Goal: Task Accomplishment & Management: Manage account settings

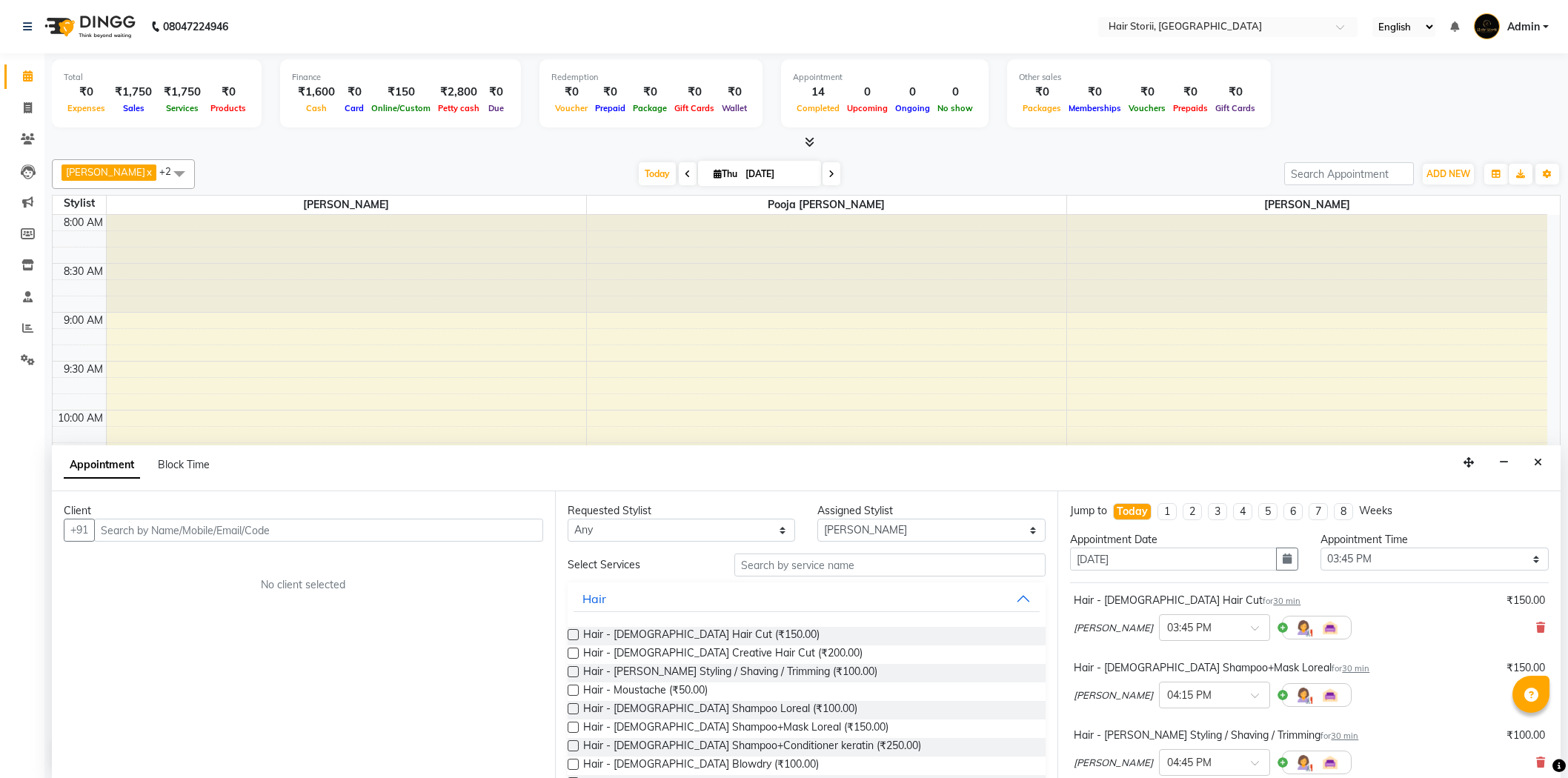
select select "51423"
select select "945"
select select "tentative"
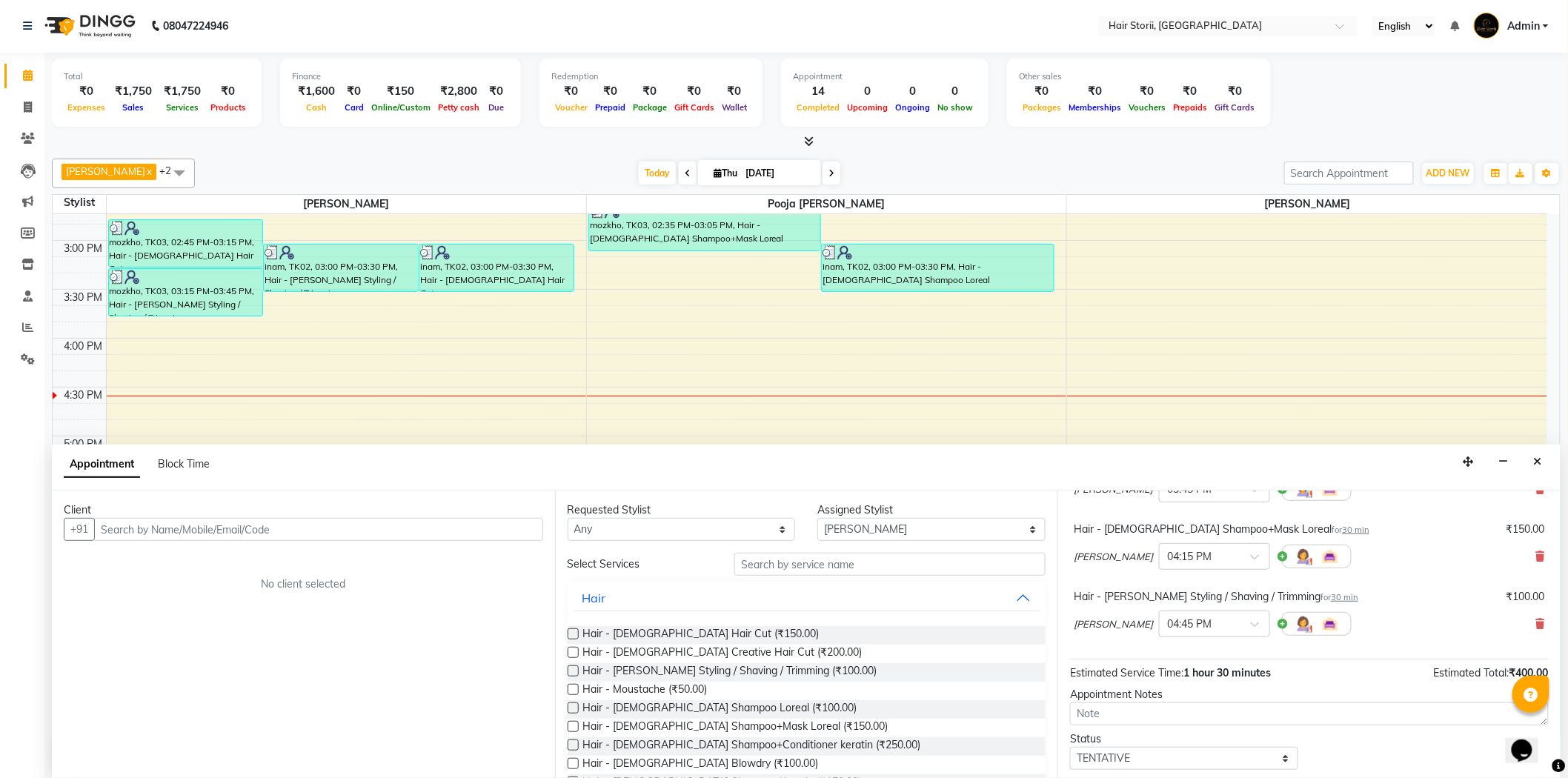
scroll to position [225, 0]
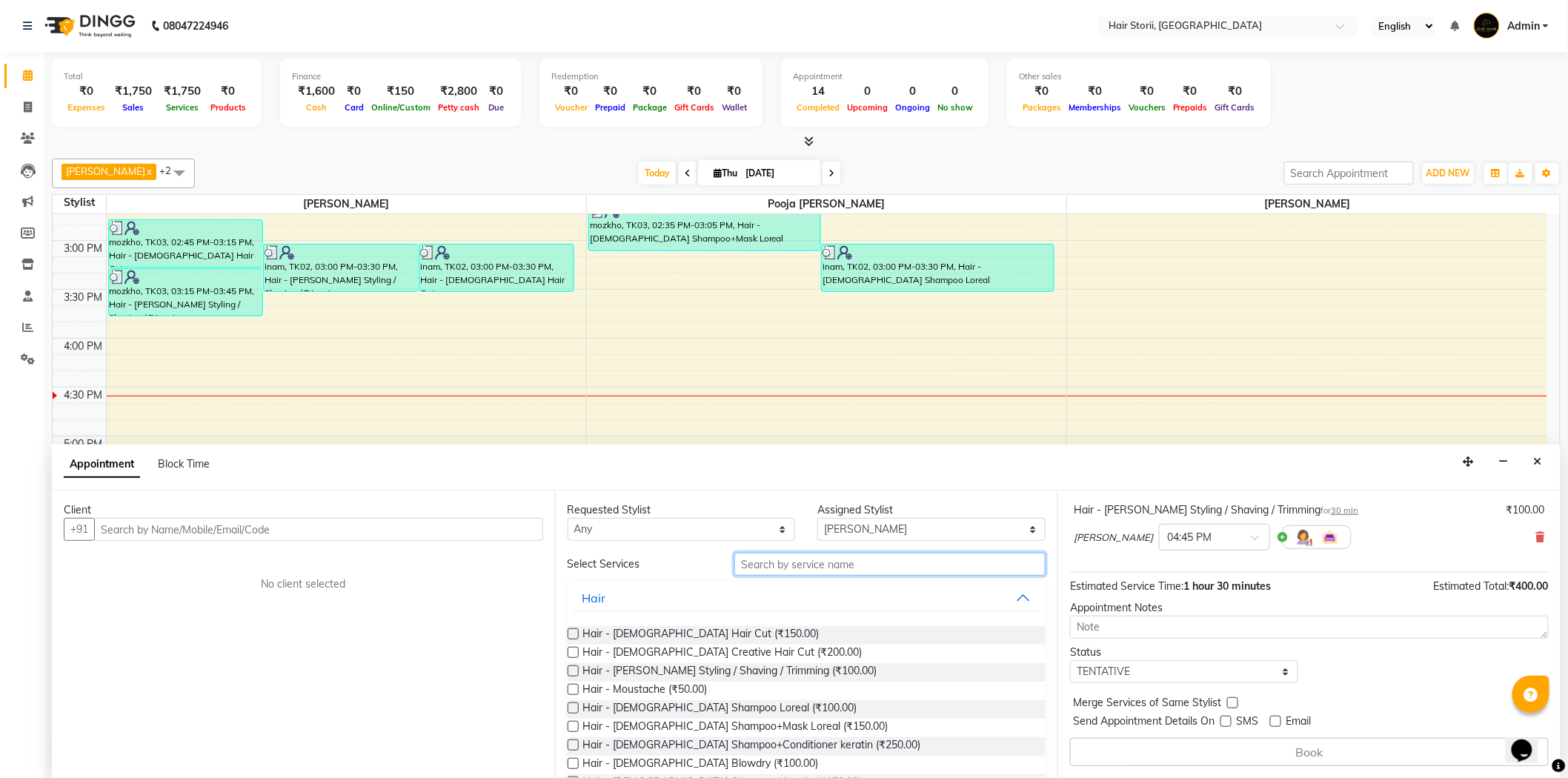
click at [844, 563] on input "text" at bounding box center [890, 564] width 311 height 23
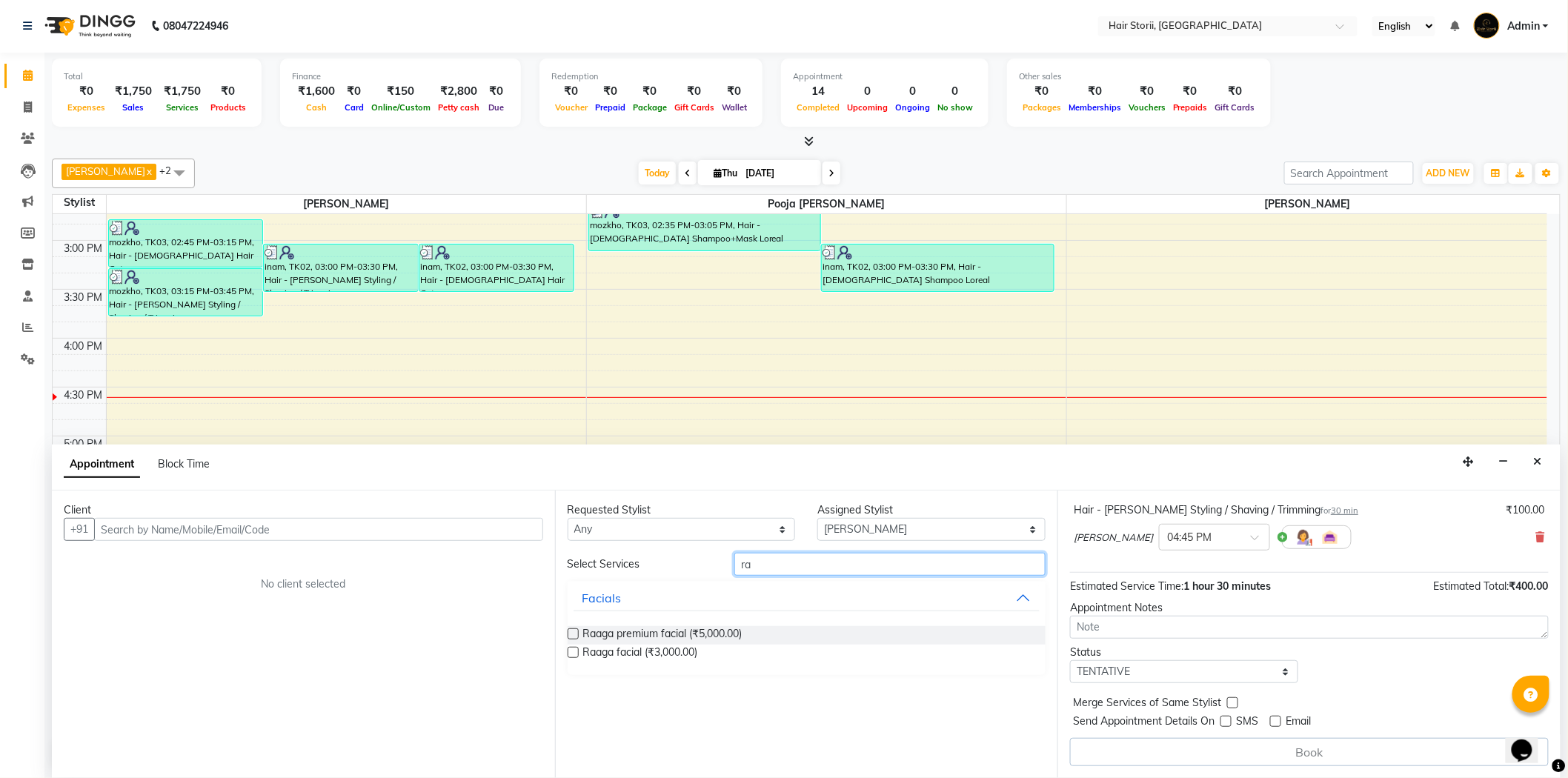
type input "r"
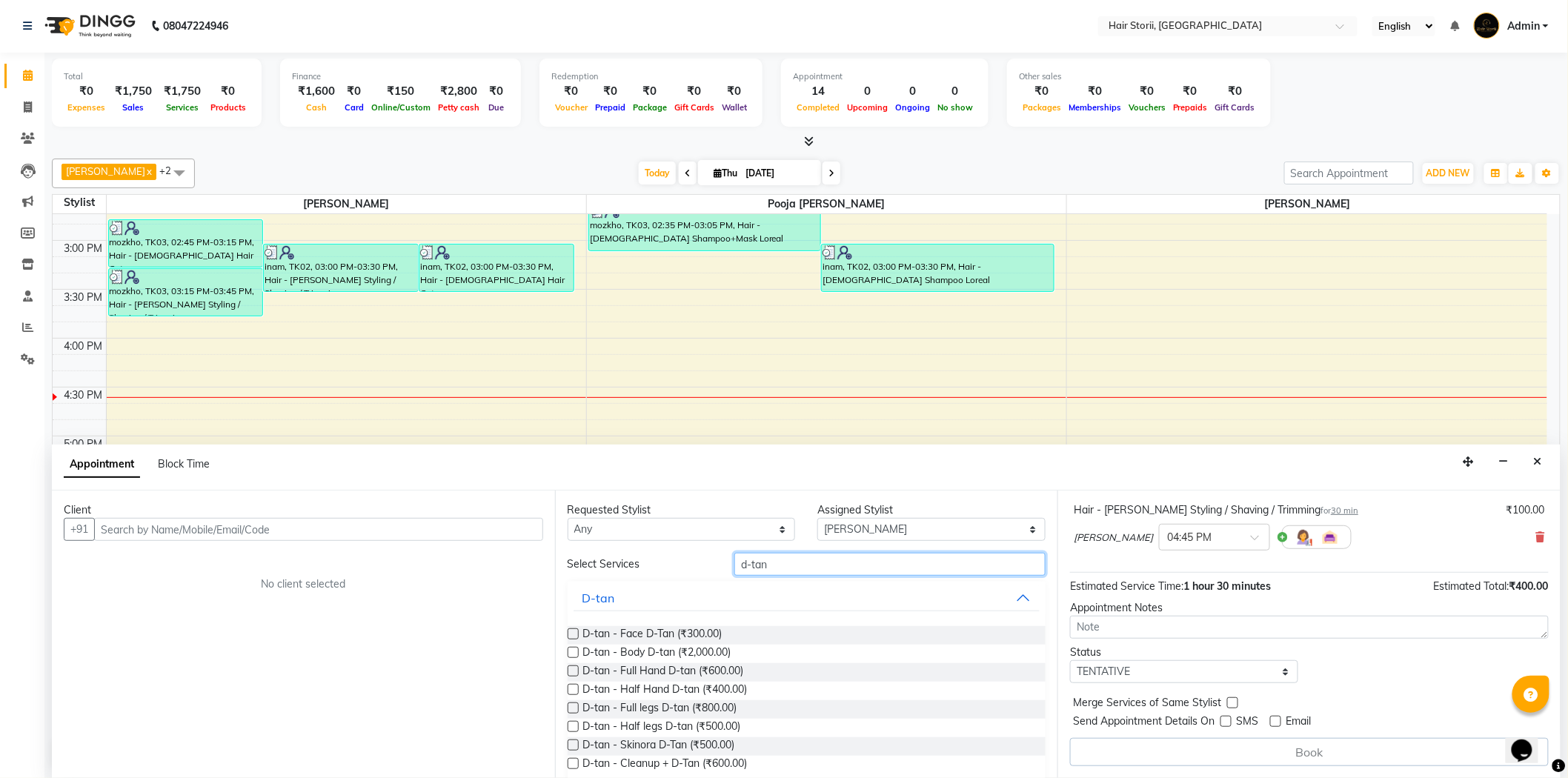
type input "d-tan"
click at [572, 630] on label at bounding box center [574, 634] width 12 height 12
click at [572, 630] on input "checkbox" at bounding box center [573, 635] width 10 height 10
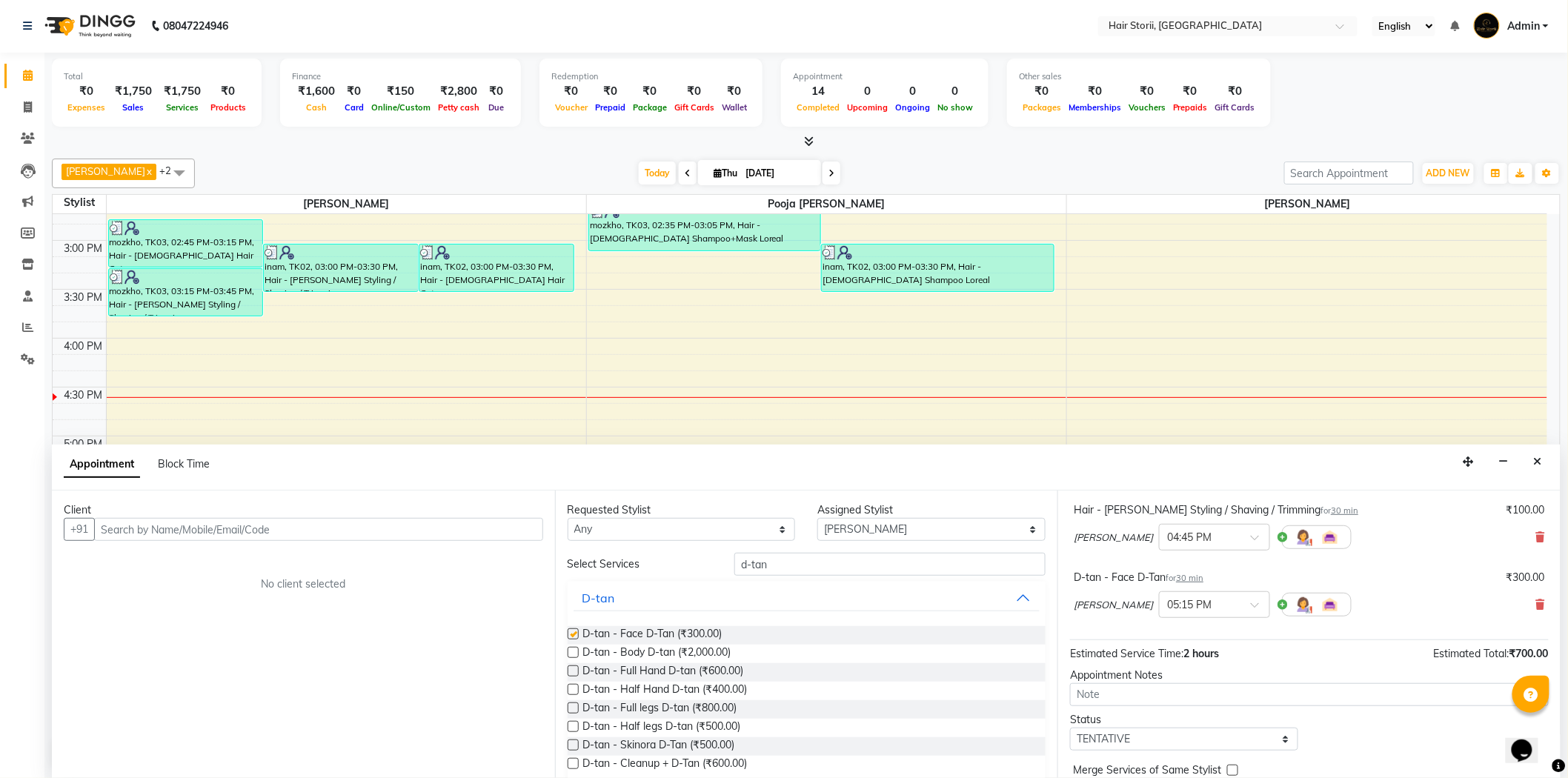
checkbox input "false"
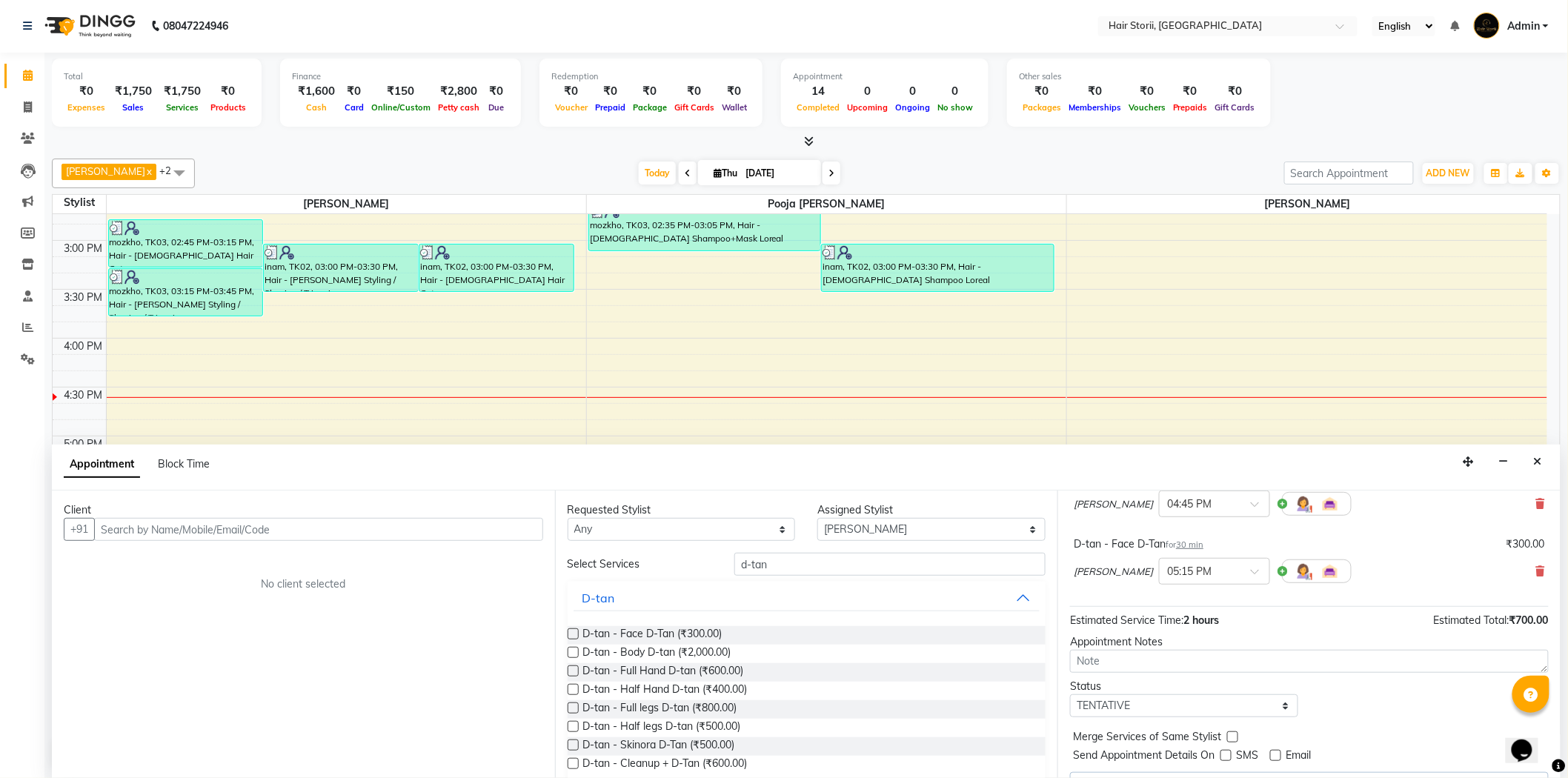
scroll to position [292, 0]
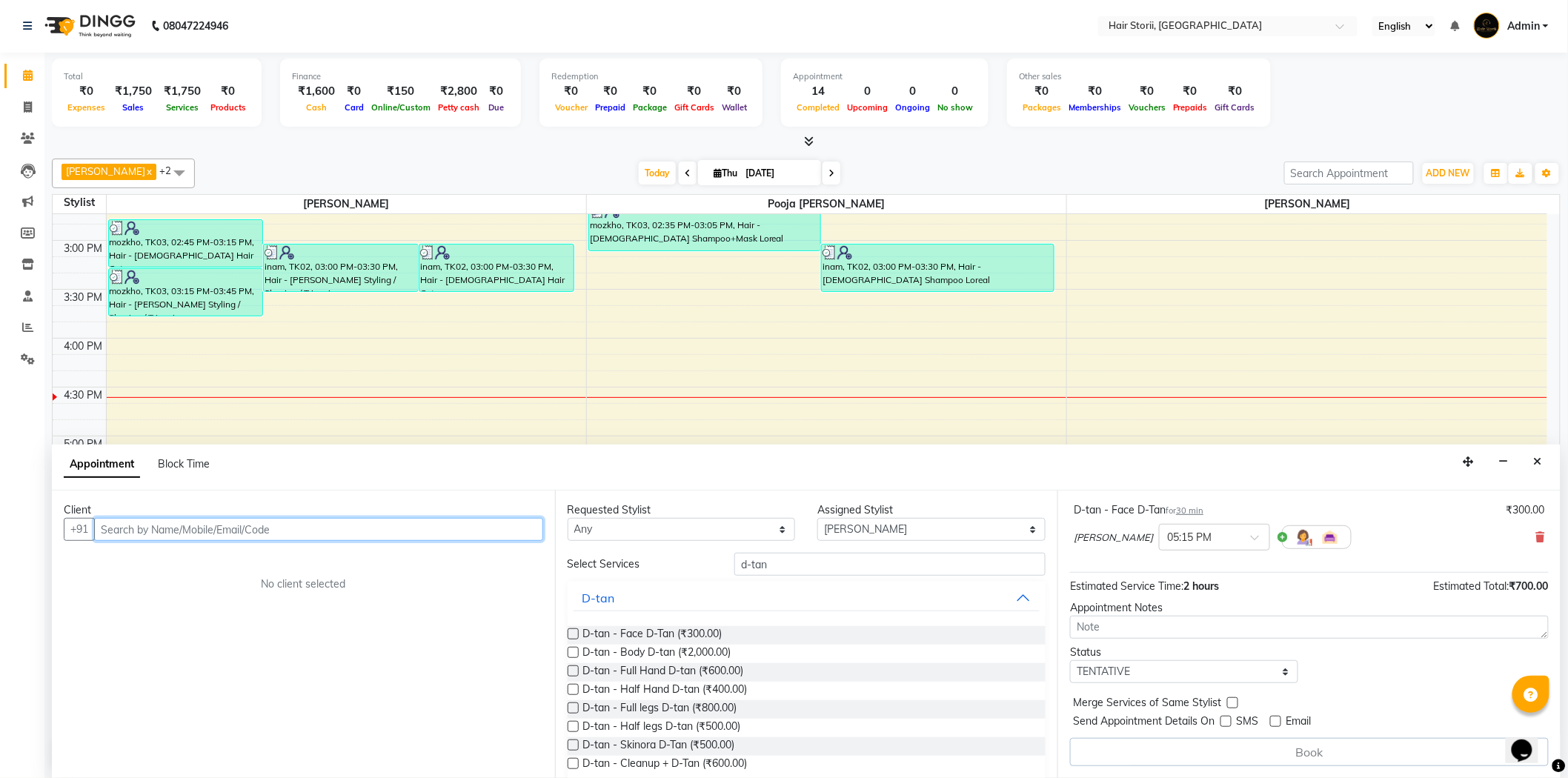
click at [350, 521] on input "text" at bounding box center [319, 529] width 449 height 23
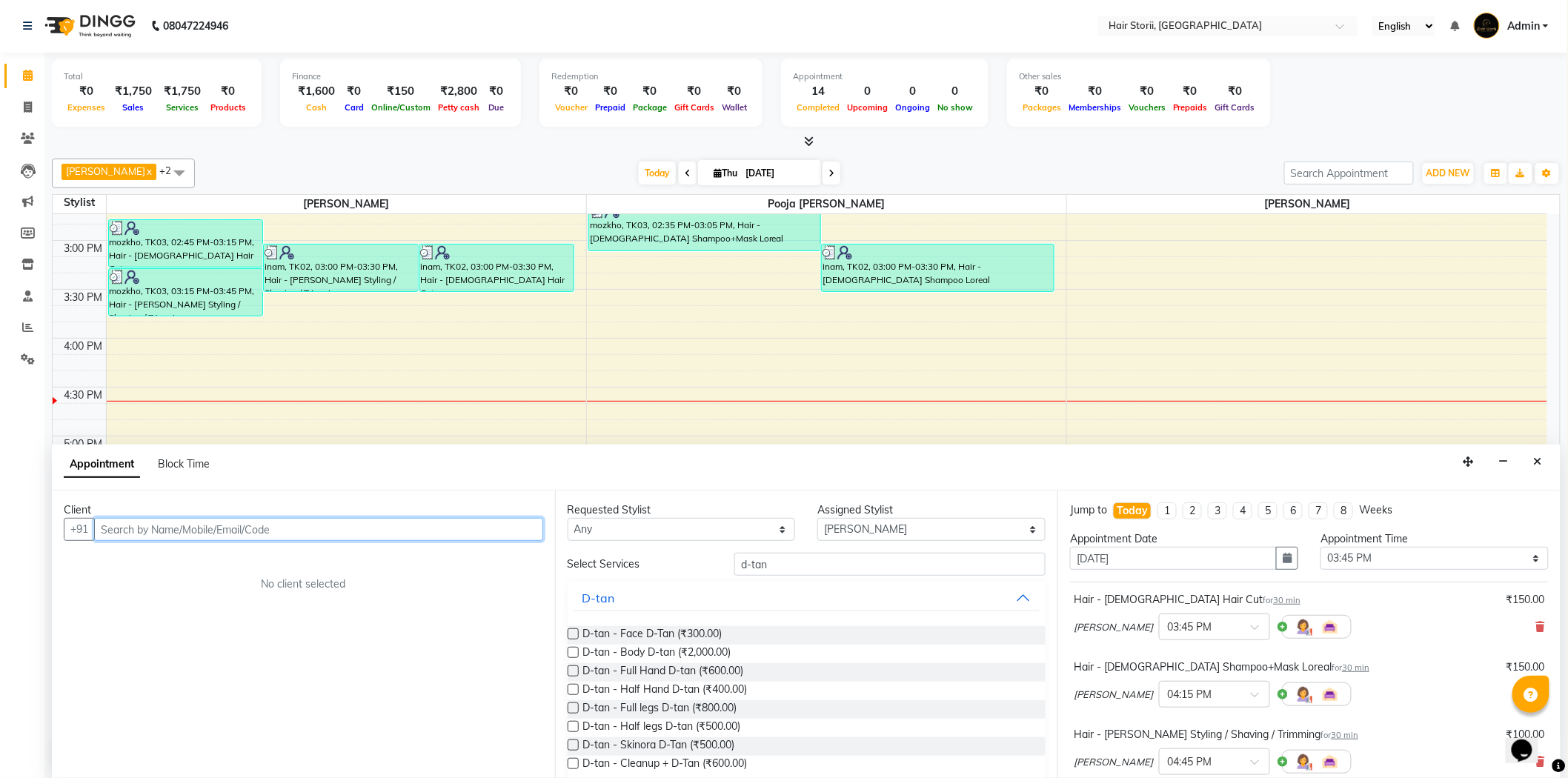
click at [462, 531] on input "text" at bounding box center [319, 529] width 449 height 23
click at [208, 524] on input "text" at bounding box center [319, 529] width 449 height 23
click at [285, 523] on input "text" at bounding box center [319, 529] width 449 height 23
click at [527, 536] on input "text" at bounding box center [319, 529] width 449 height 23
type input "7566407828"
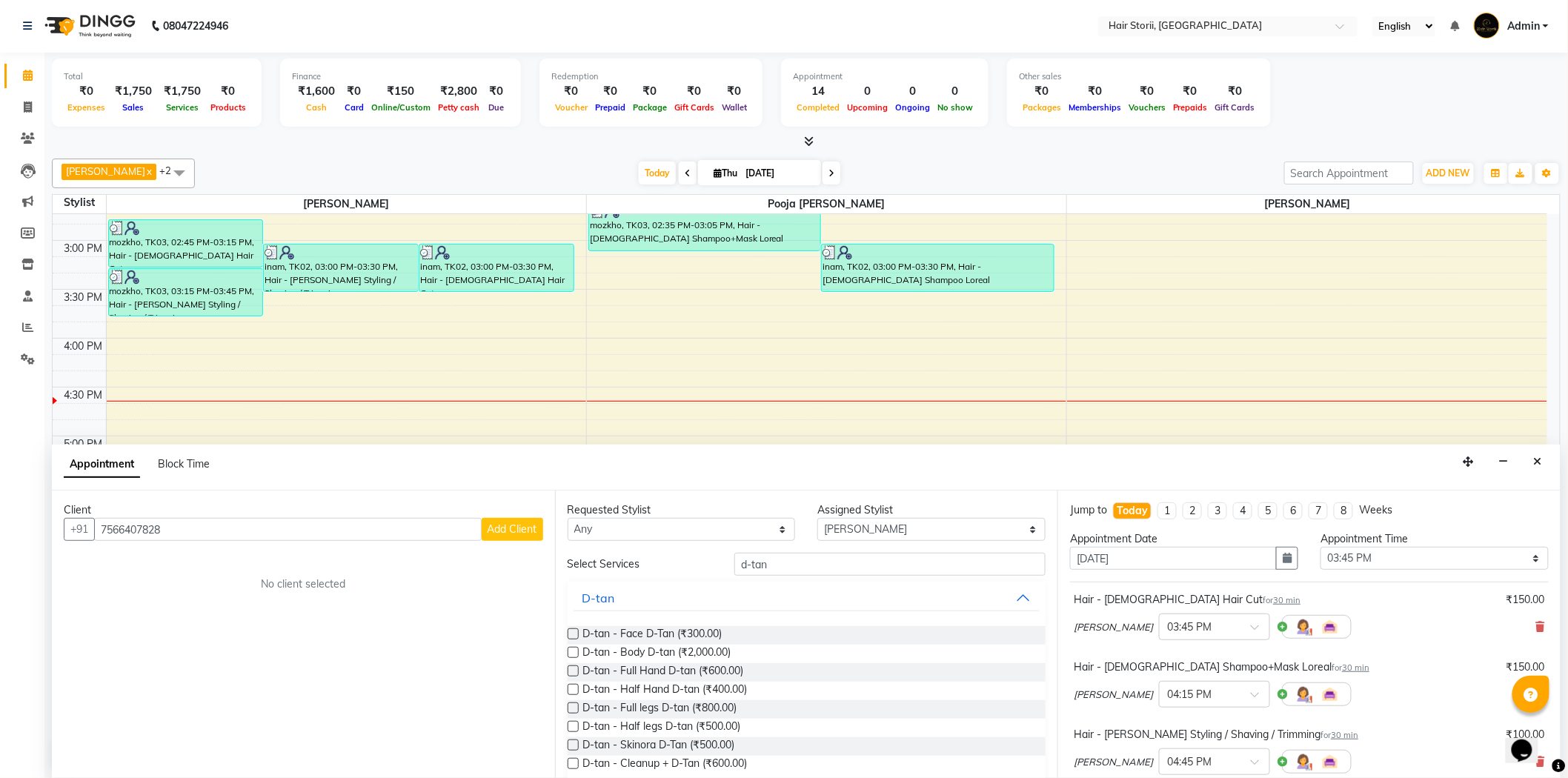
click at [527, 534] on span "Add Client" at bounding box center [512, 529] width 49 height 13
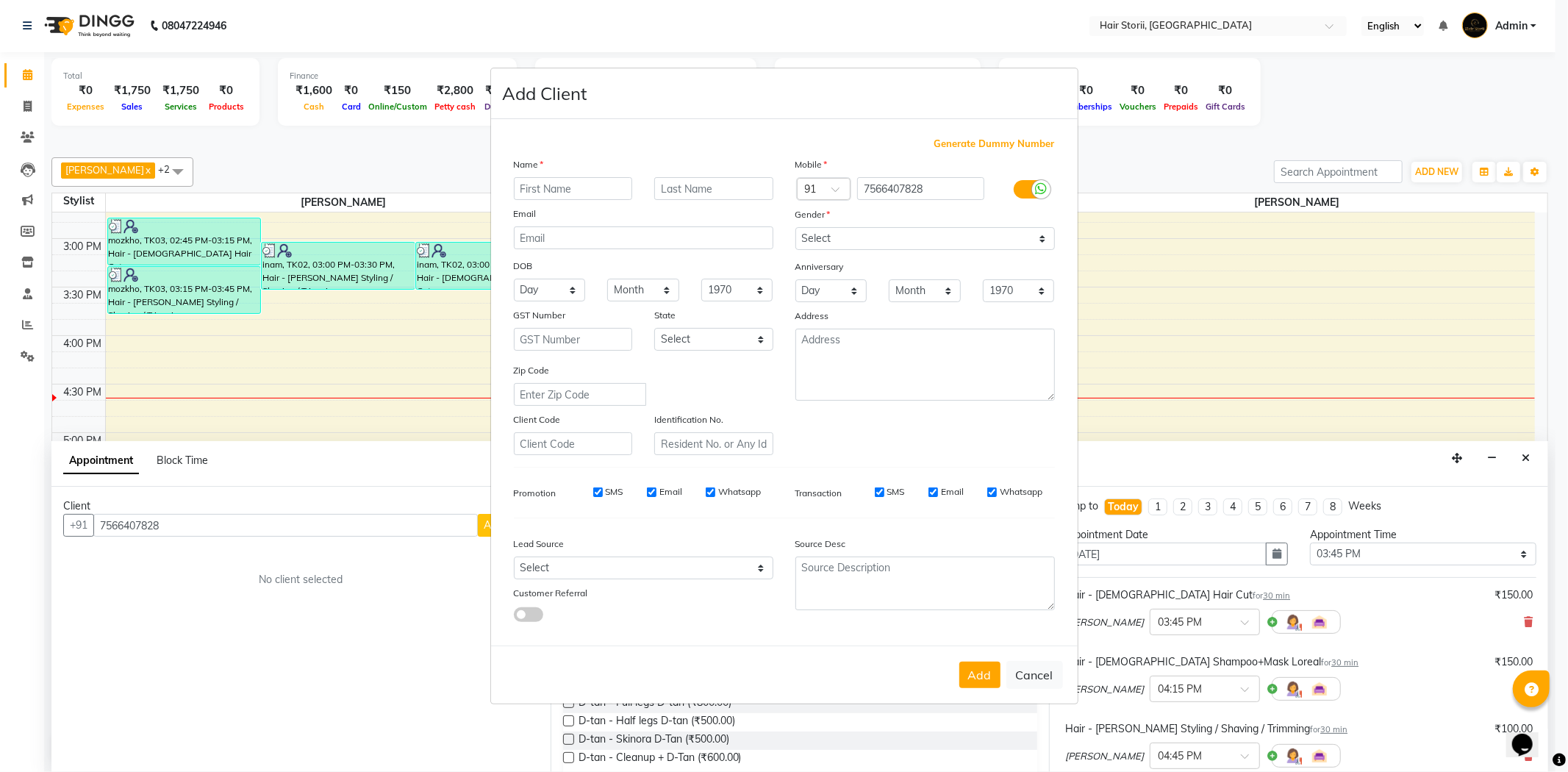
click at [608, 181] on input "text" at bounding box center [573, 188] width 120 height 23
type input "Shake"
type input "hanef"
click at [567, 195] on input "Shake" at bounding box center [573, 188] width 120 height 23
drag, startPoint x: 539, startPoint y: 189, endPoint x: 647, endPoint y: 161, distance: 111.6
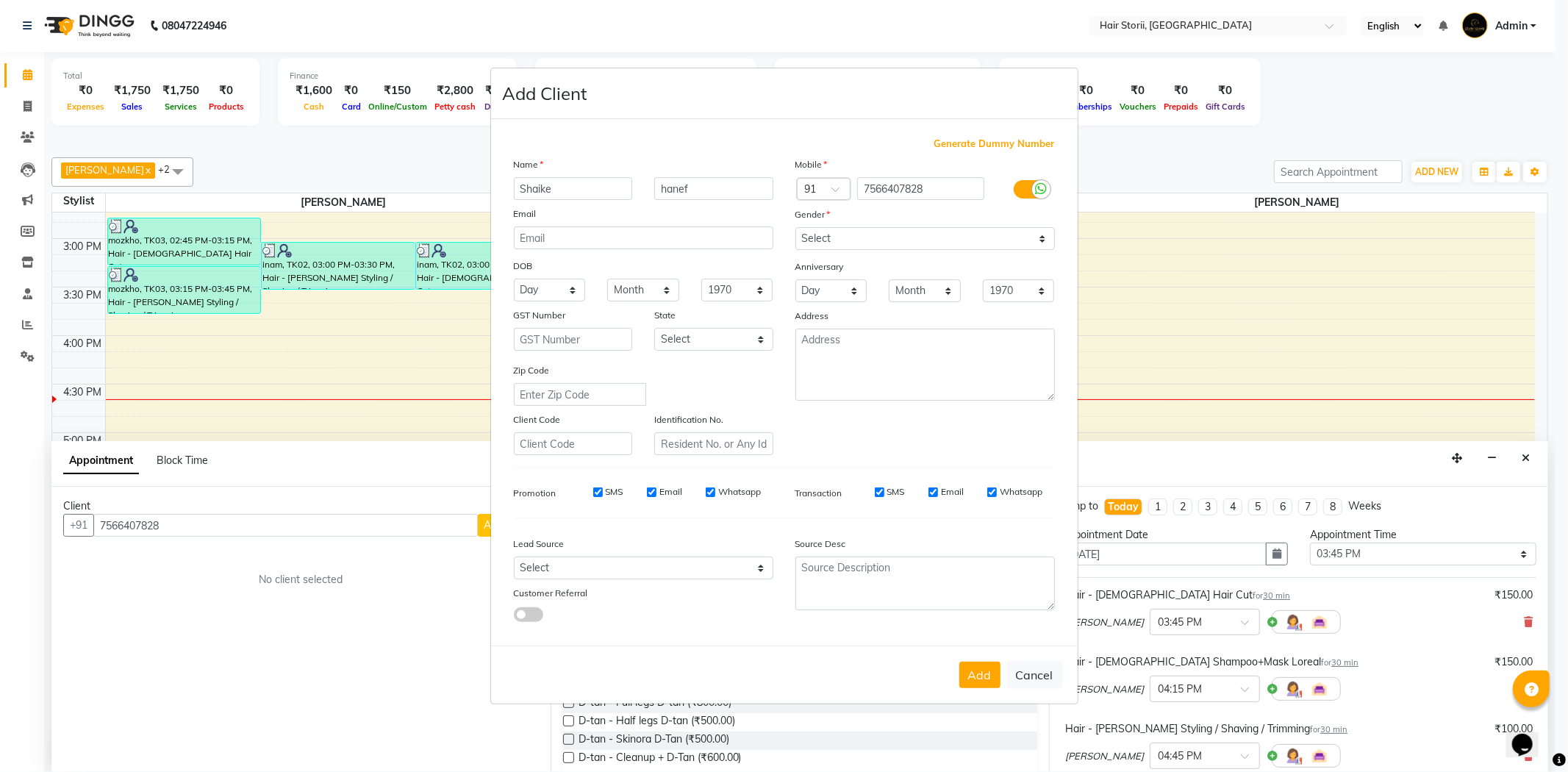
click at [647, 161] on div "Name" at bounding box center [644, 167] width 281 height 21
click at [578, 184] on input "Shaike" at bounding box center [573, 188] width 120 height 23
click at [541, 187] on input "Shaikh" at bounding box center [573, 188] width 120 height 23
type input "Sheikh"
click at [704, 184] on input "hanef" at bounding box center [714, 188] width 120 height 23
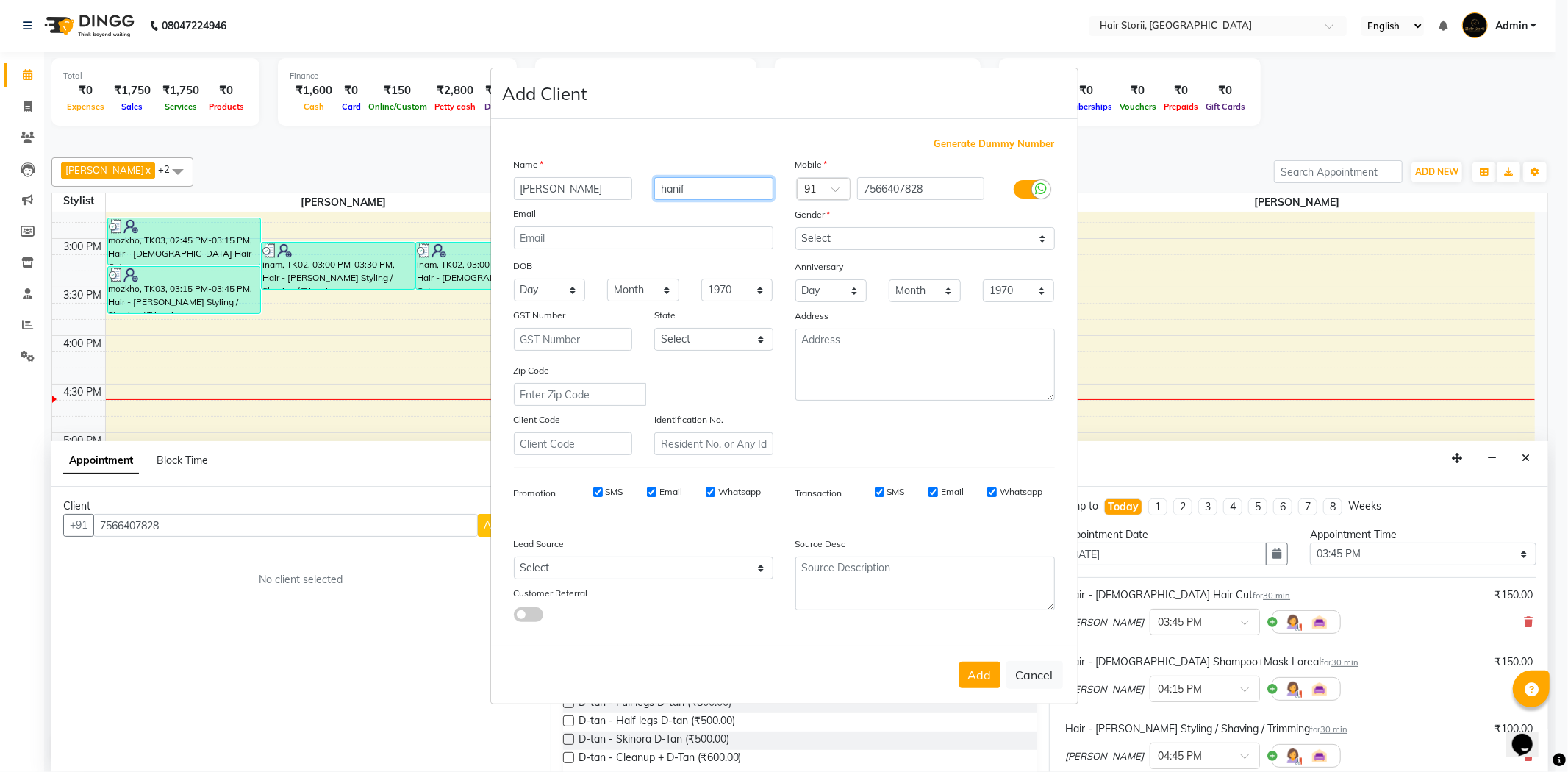
type input "hanif"
drag, startPoint x: 843, startPoint y: 237, endPoint x: 843, endPoint y: 248, distance: 11.0
click at [843, 237] on select "Select Male Female Other Prefer Not To Say" at bounding box center [925, 238] width 259 height 23
click at [796, 227] on select "Select Male Female Other Prefer Not To Say" at bounding box center [925, 238] width 259 height 23
drag, startPoint x: 856, startPoint y: 235, endPoint x: 856, endPoint y: 248, distance: 13.0
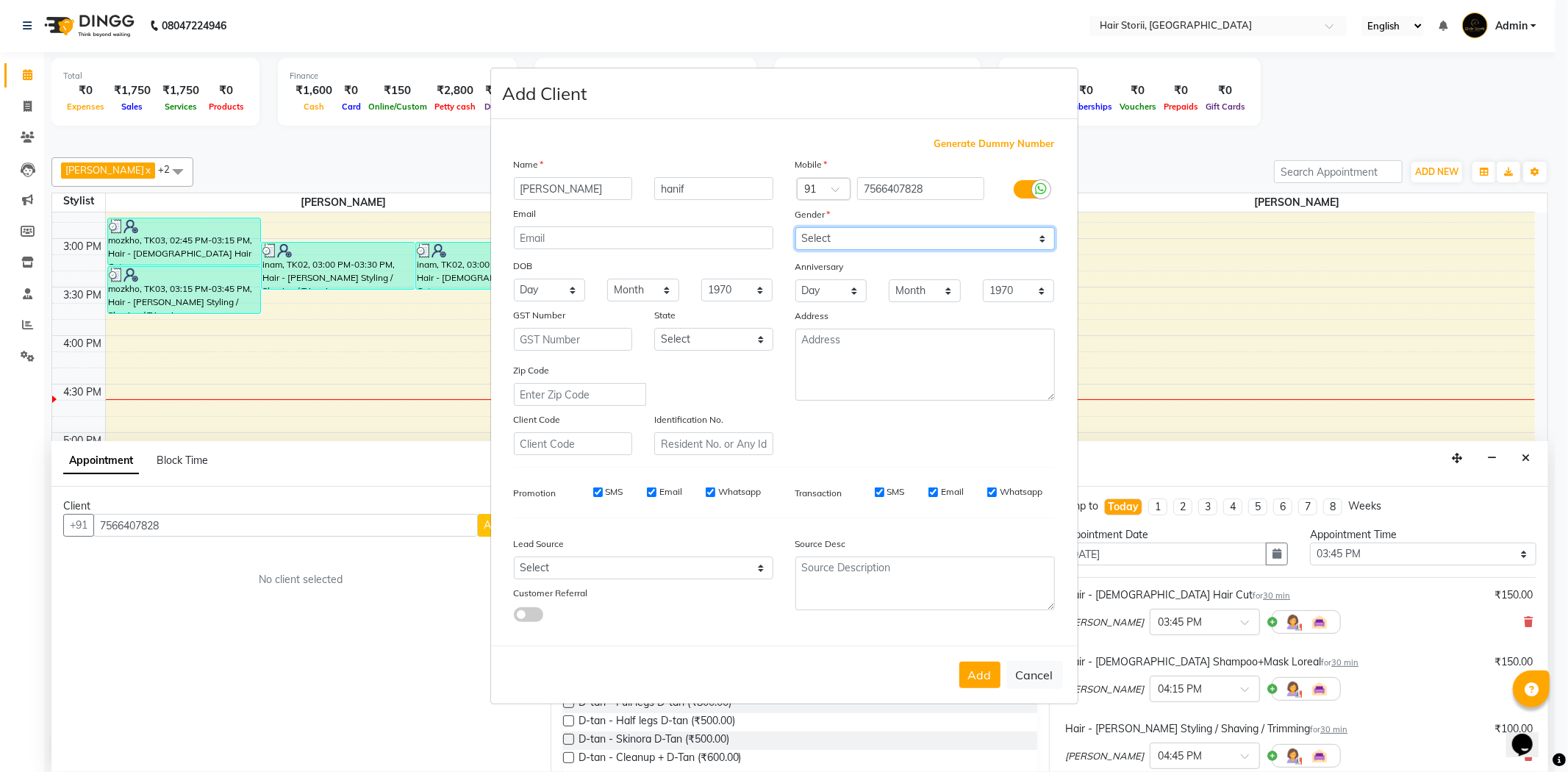
click at [856, 235] on select "Select Male Female Other Prefer Not To Say" at bounding box center [925, 238] width 259 height 23
select select "male"
click at [796, 227] on select "Select Male Female Other Prefer Not To Say" at bounding box center [925, 238] width 259 height 23
drag, startPoint x: 952, startPoint y: 494, endPoint x: 967, endPoint y: 493, distance: 15.0
click at [951, 494] on label "Email" at bounding box center [953, 492] width 23 height 13
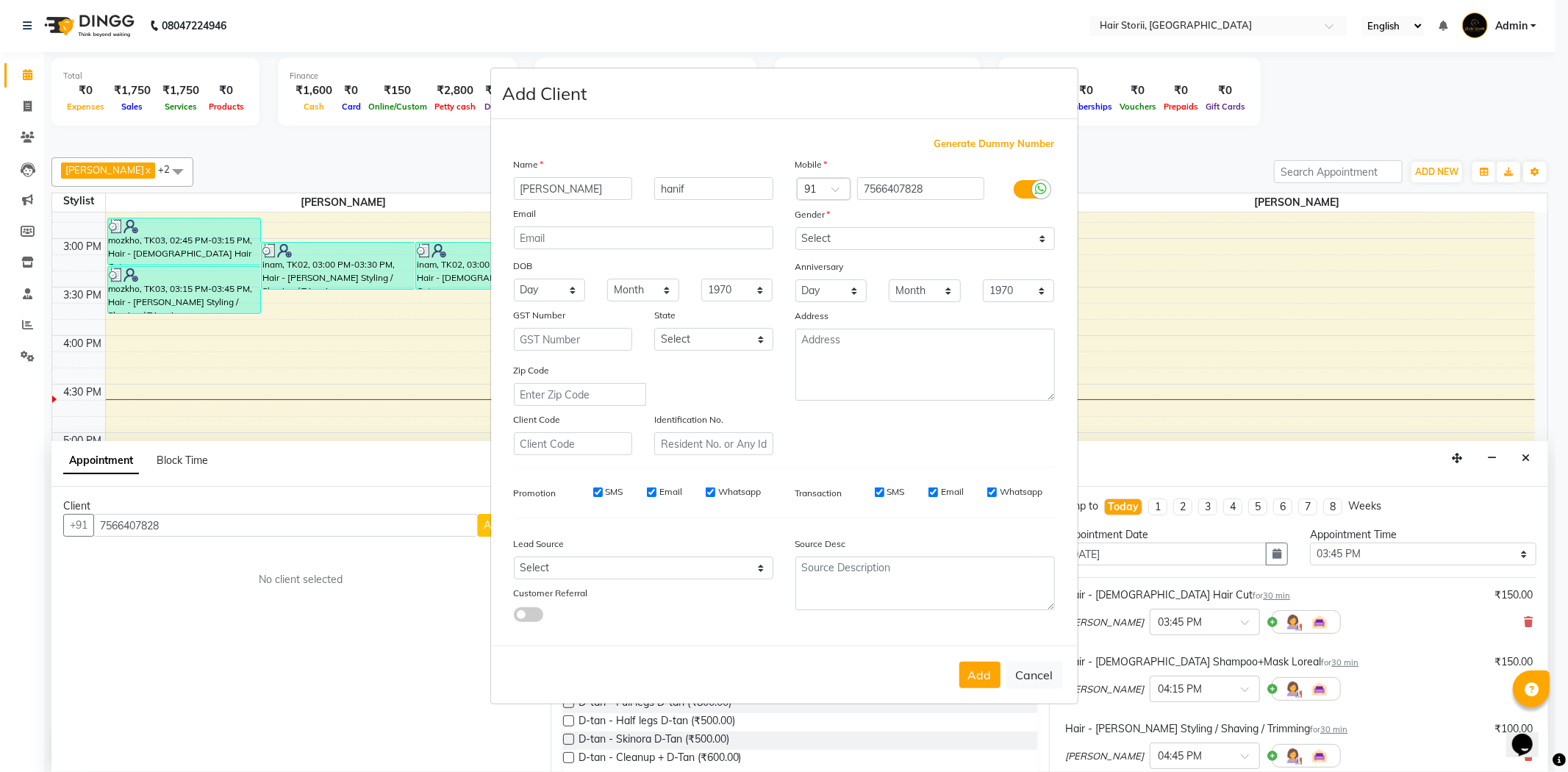
click at [939, 494] on input "Email" at bounding box center [934, 493] width 10 height 10
checkbox input "false"
click at [994, 488] on input "Whatsapp" at bounding box center [992, 493] width 10 height 10
checkbox input "false"
click at [672, 490] on label "Email" at bounding box center [671, 492] width 23 height 13
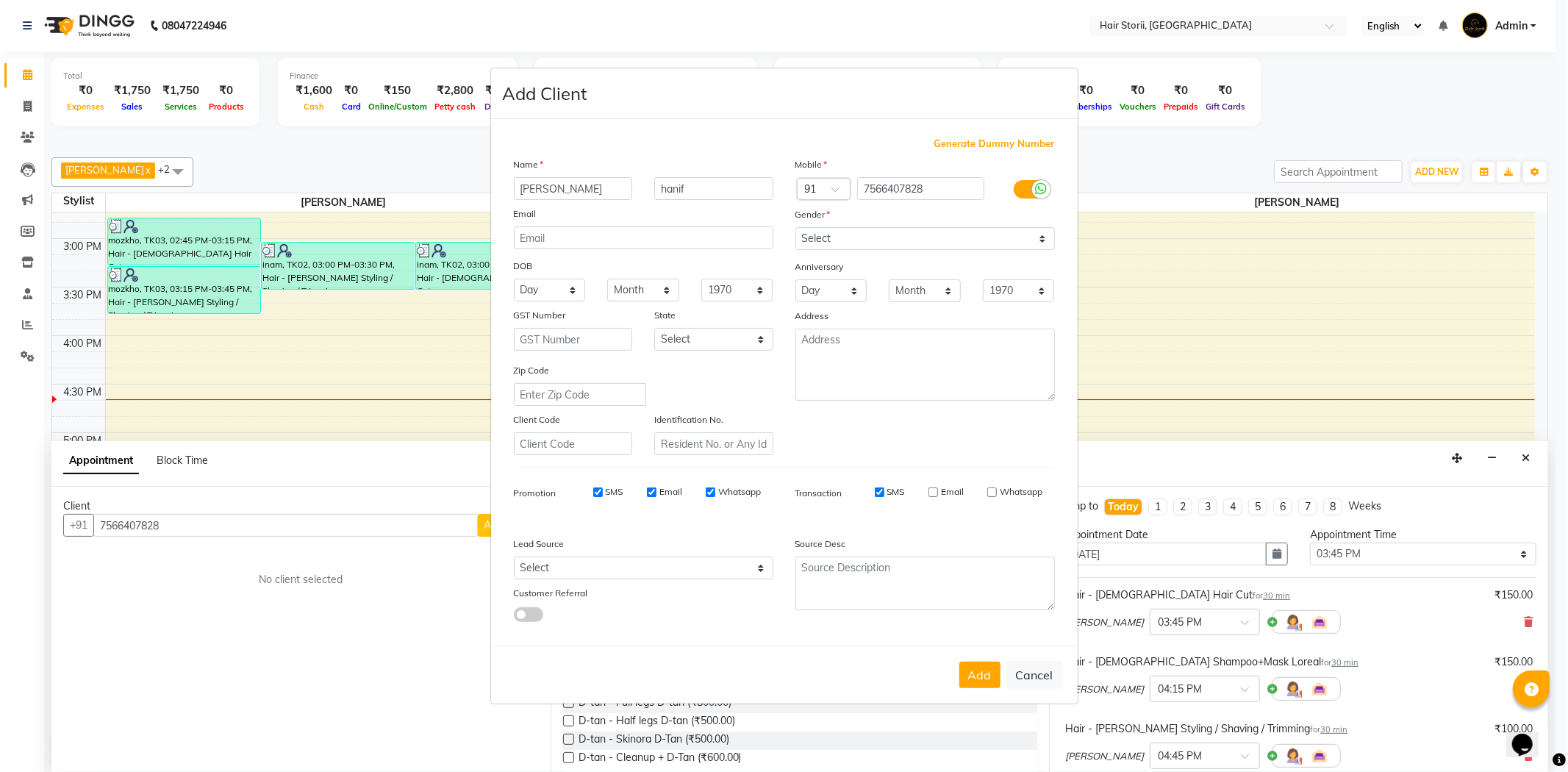
click at [656, 490] on input "Email" at bounding box center [651, 493] width 10 height 10
checkbox input "false"
drag, startPoint x: 613, startPoint y: 493, endPoint x: 636, endPoint y: 491, distance: 23.1
click at [615, 493] on label "SMS" at bounding box center [614, 492] width 17 height 13
click at [732, 489] on label "Whatsapp" at bounding box center [740, 492] width 43 height 13
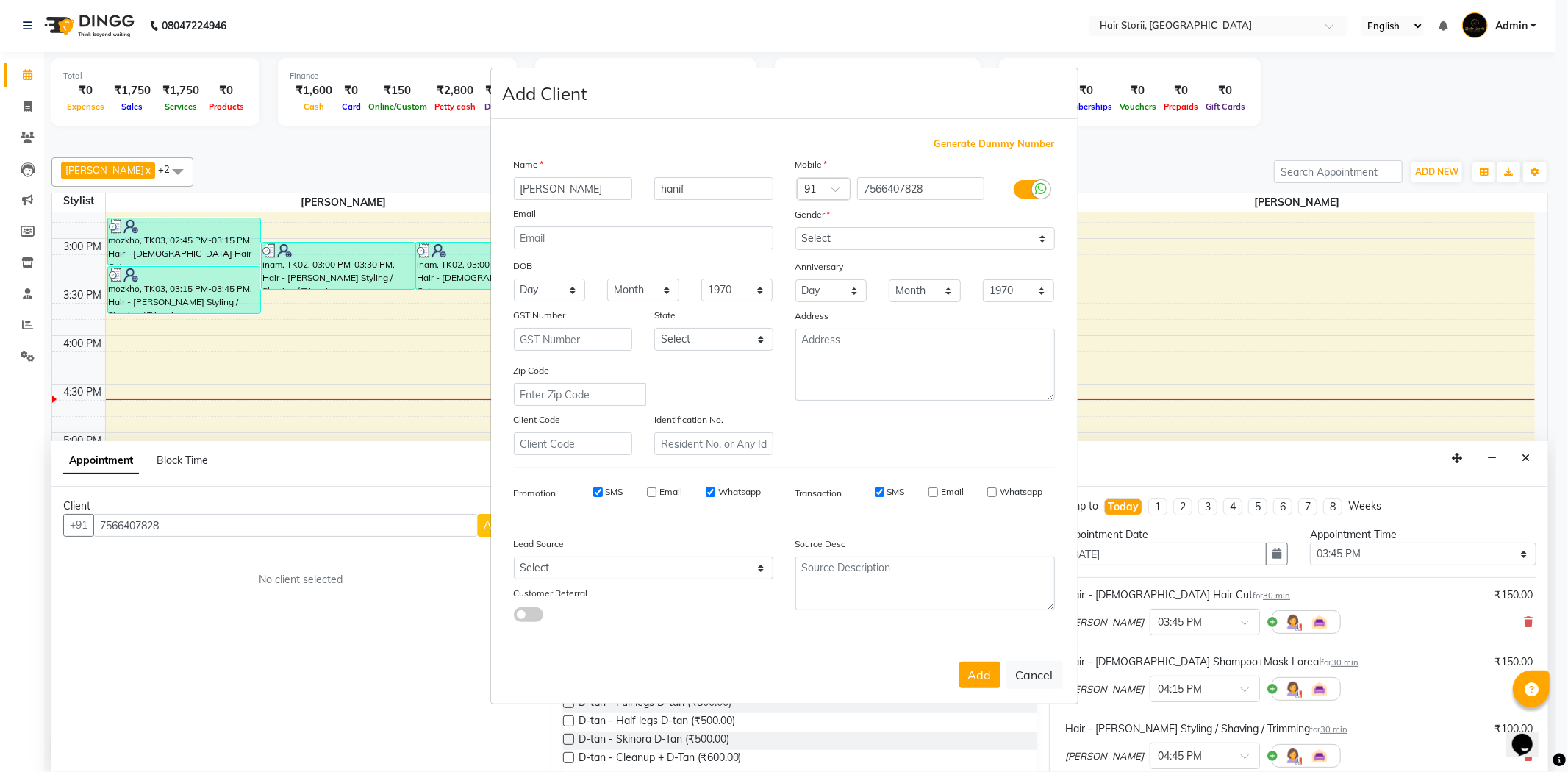
click at [716, 489] on input "Whatsapp" at bounding box center [711, 493] width 10 height 10
checkbox input "false"
click at [620, 491] on label "SMS" at bounding box center [614, 492] width 17 height 13
click at [603, 491] on input "SMS" at bounding box center [598, 493] width 10 height 10
checkbox input "false"
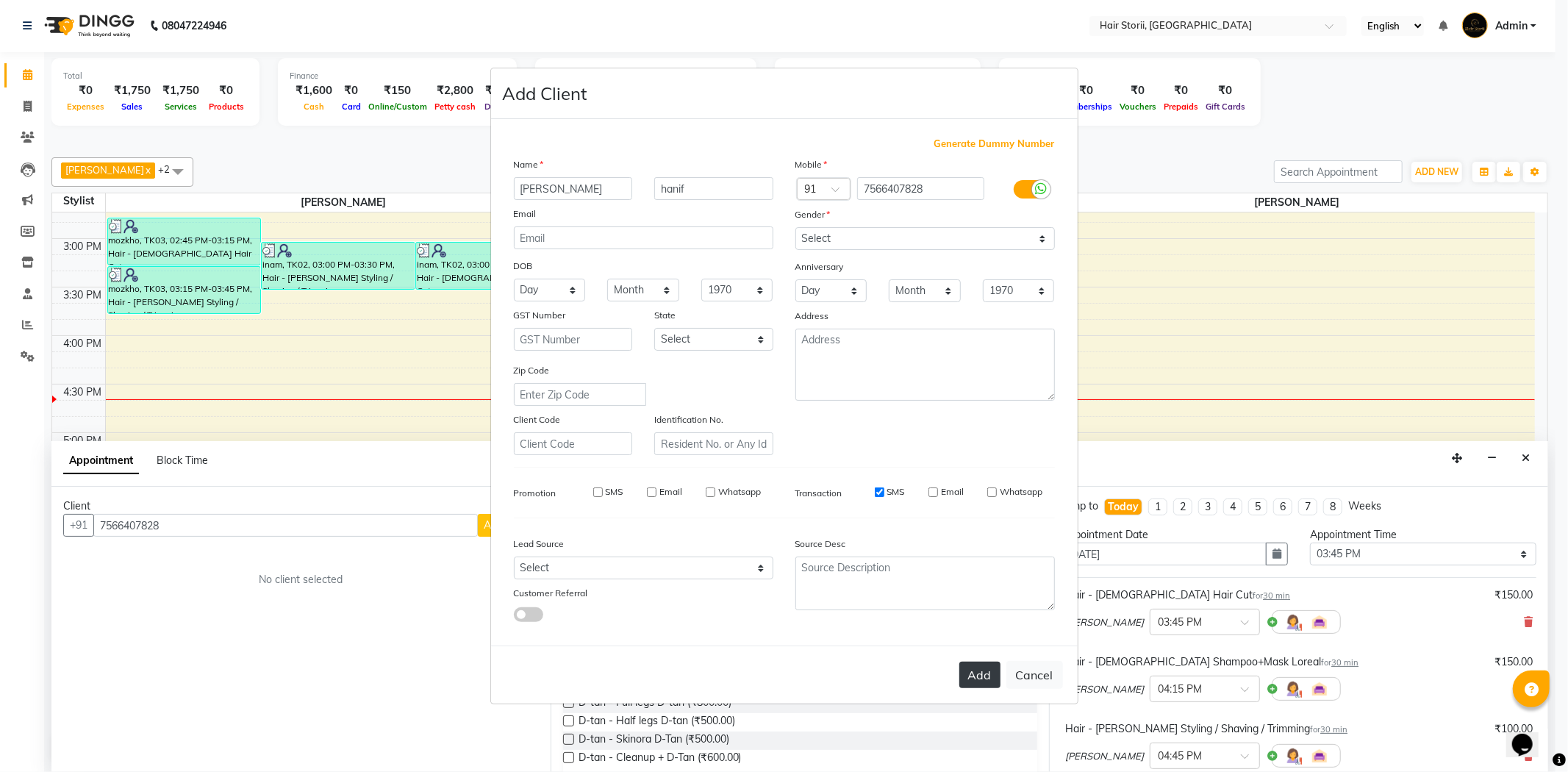
click at [986, 676] on button "Add" at bounding box center [980, 675] width 41 height 27
select select
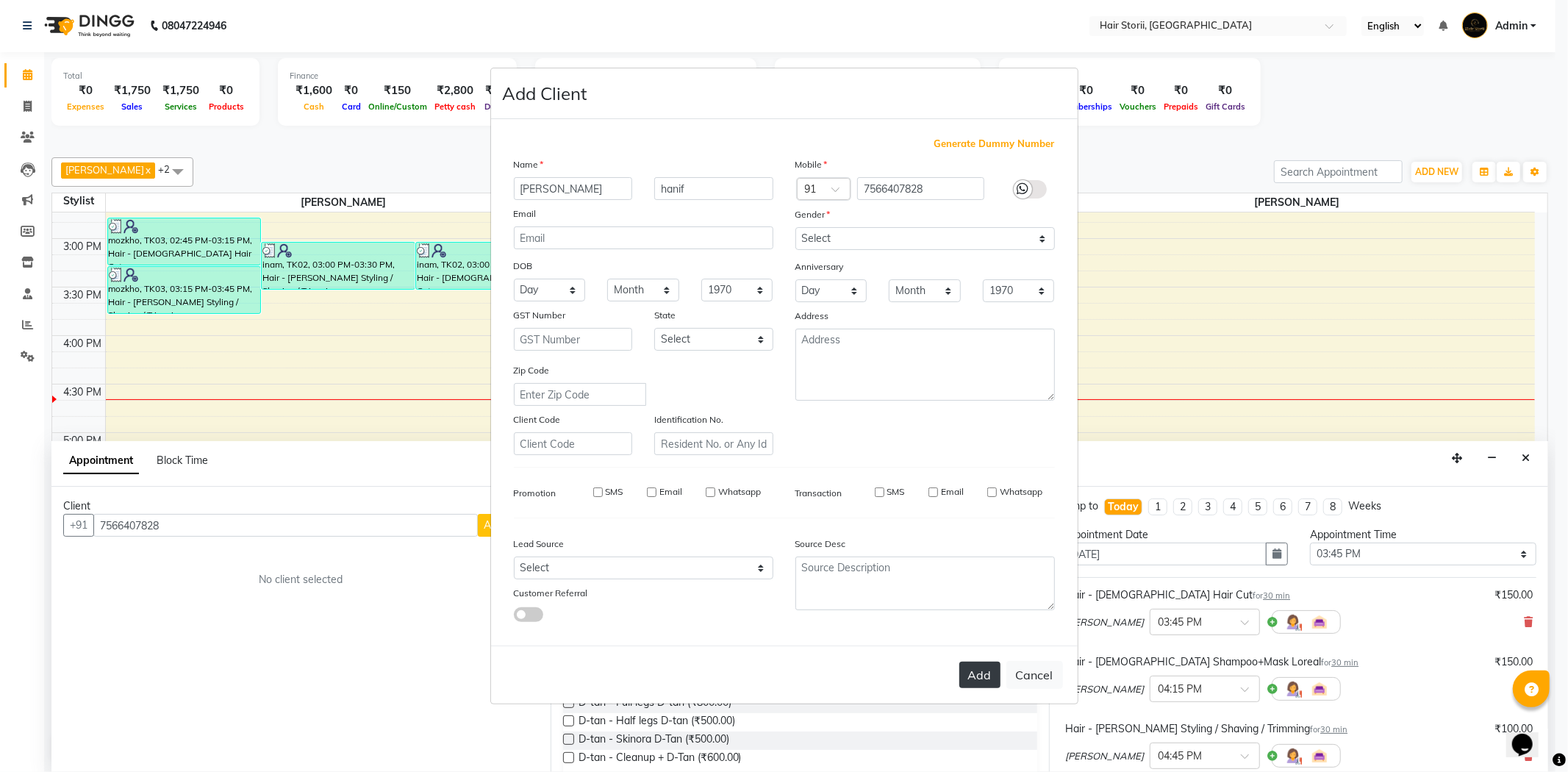
select select
checkbox input "false"
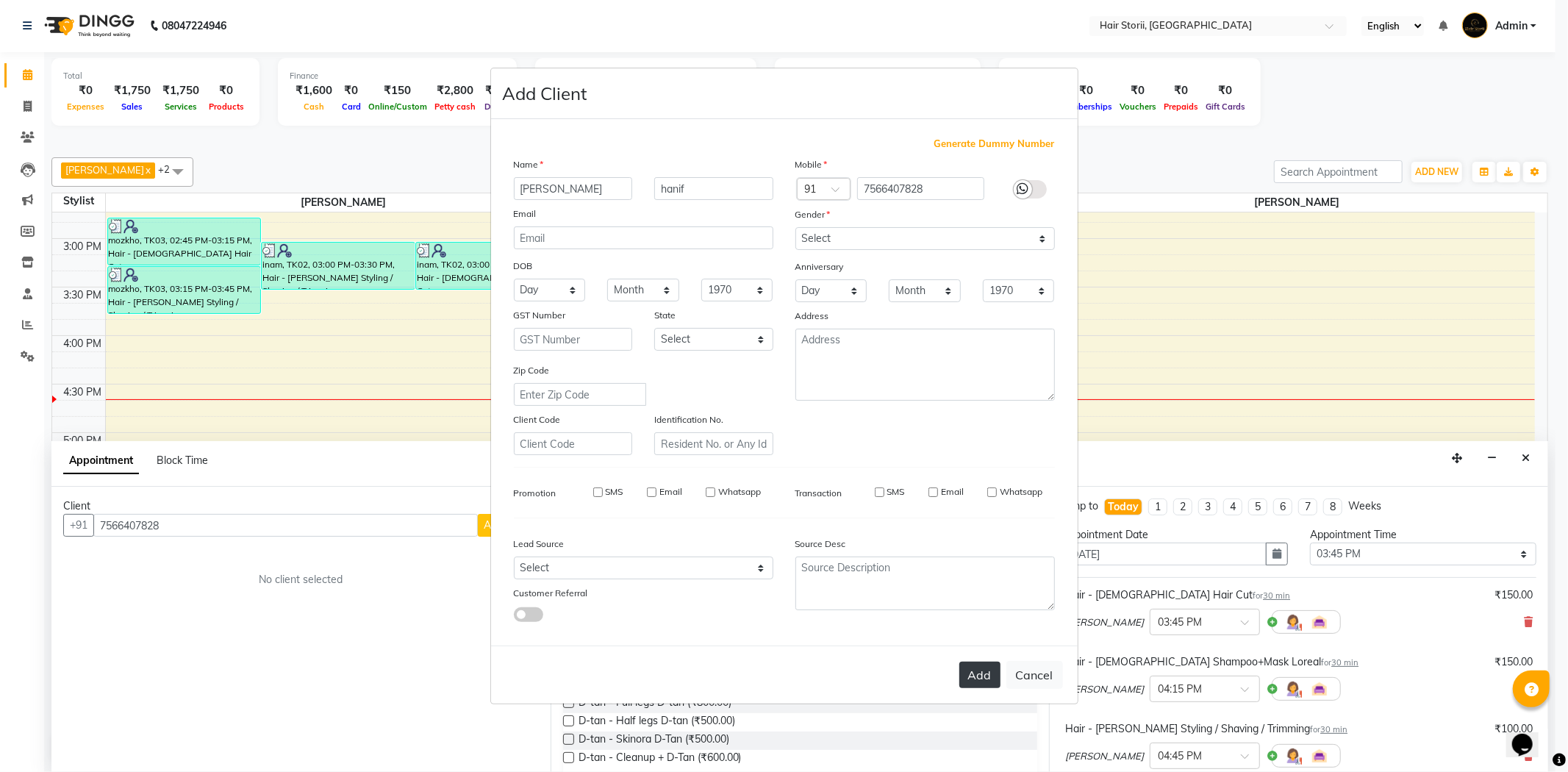
checkbox input "false"
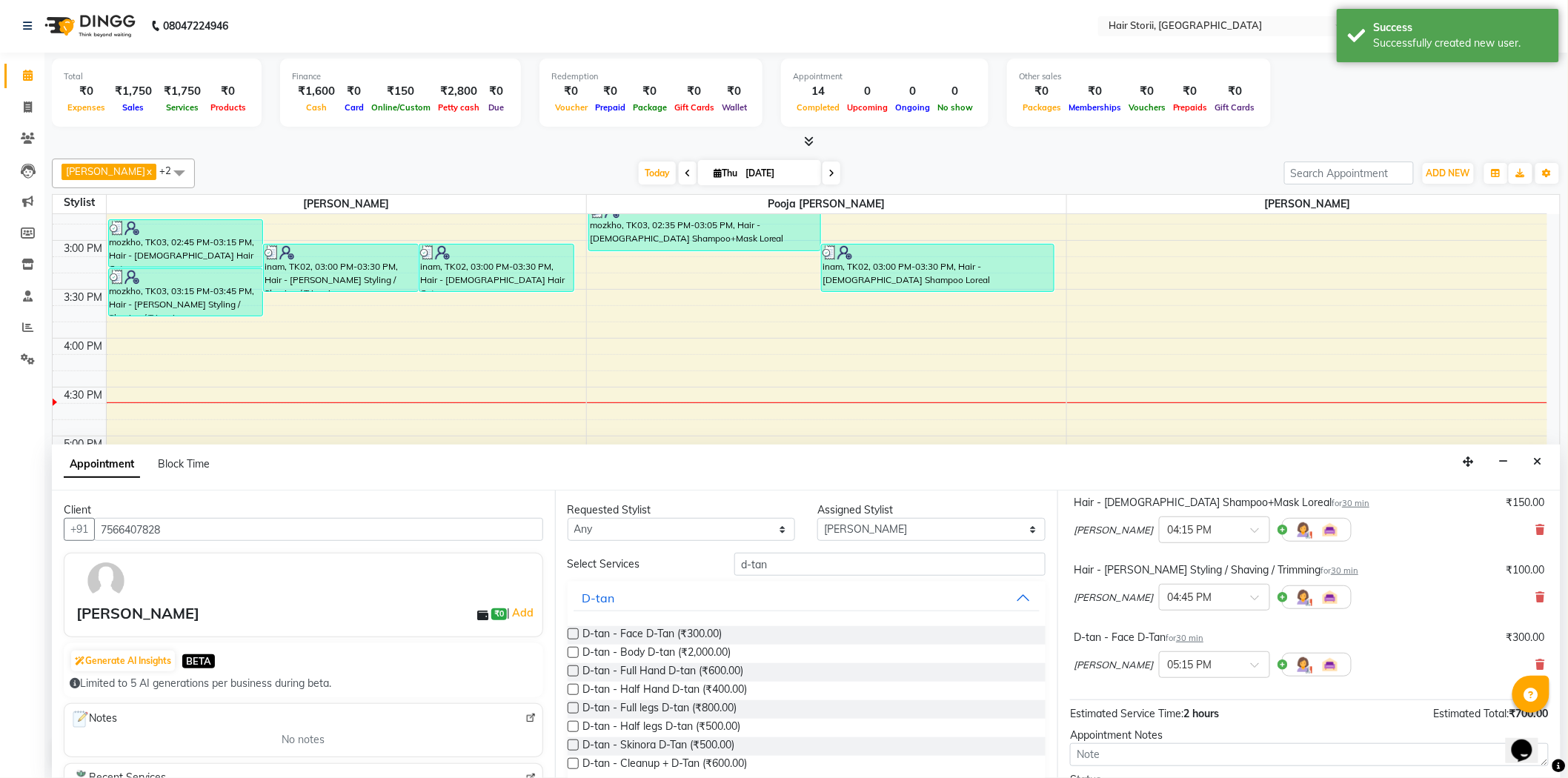
scroll to position [290, 0]
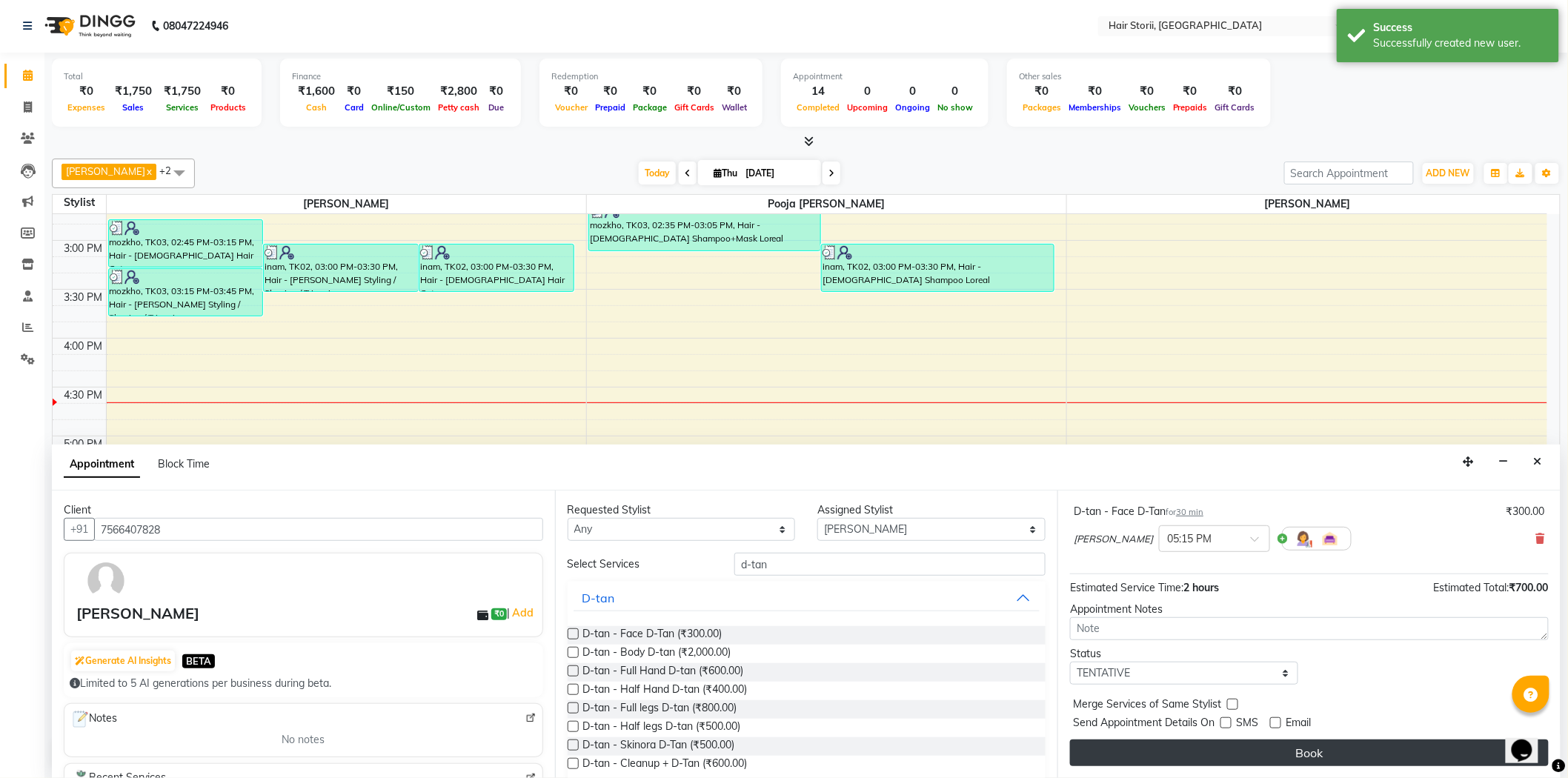
click at [1270, 762] on button "Book" at bounding box center [1310, 753] width 478 height 27
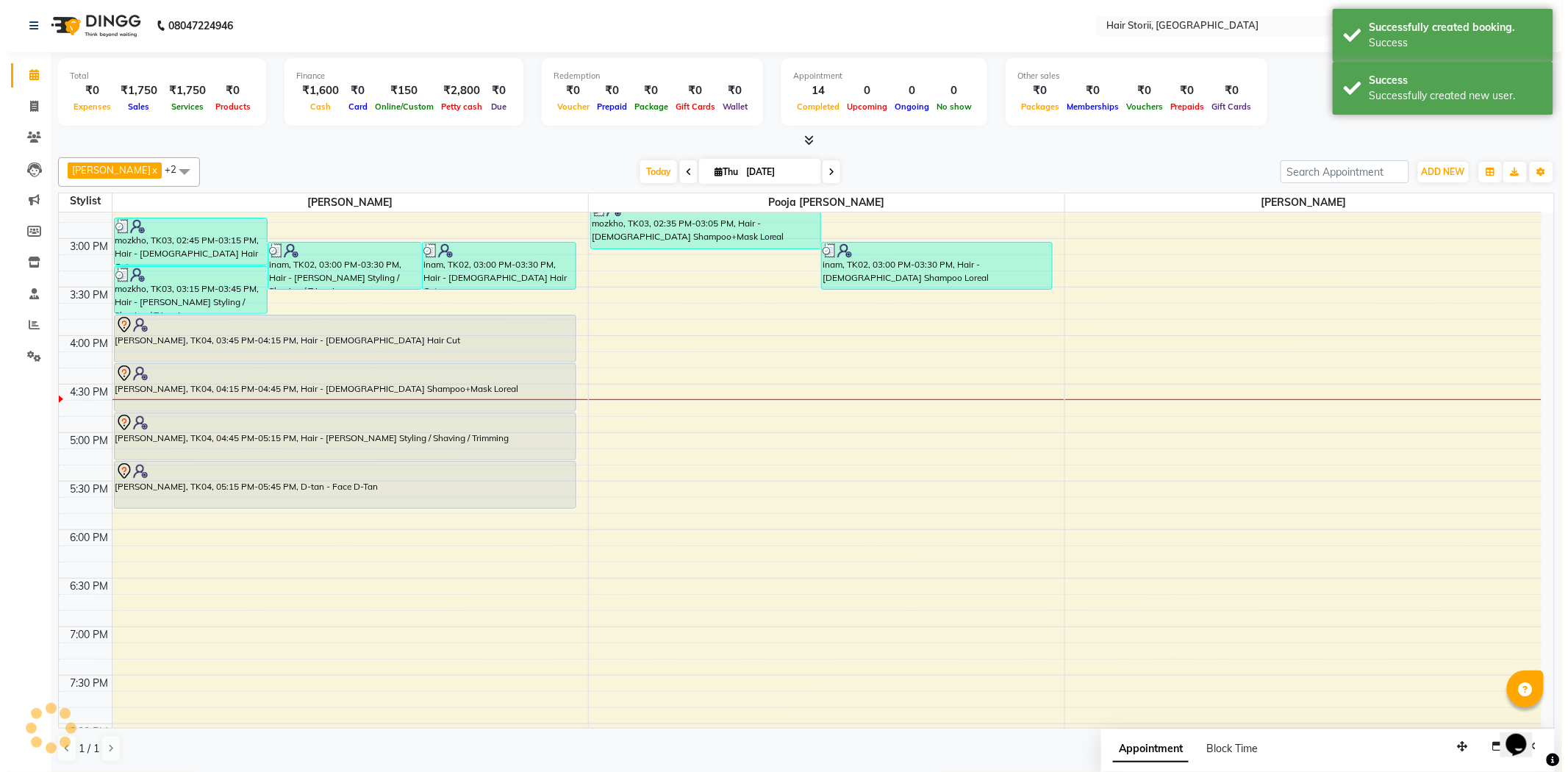
scroll to position [0, 0]
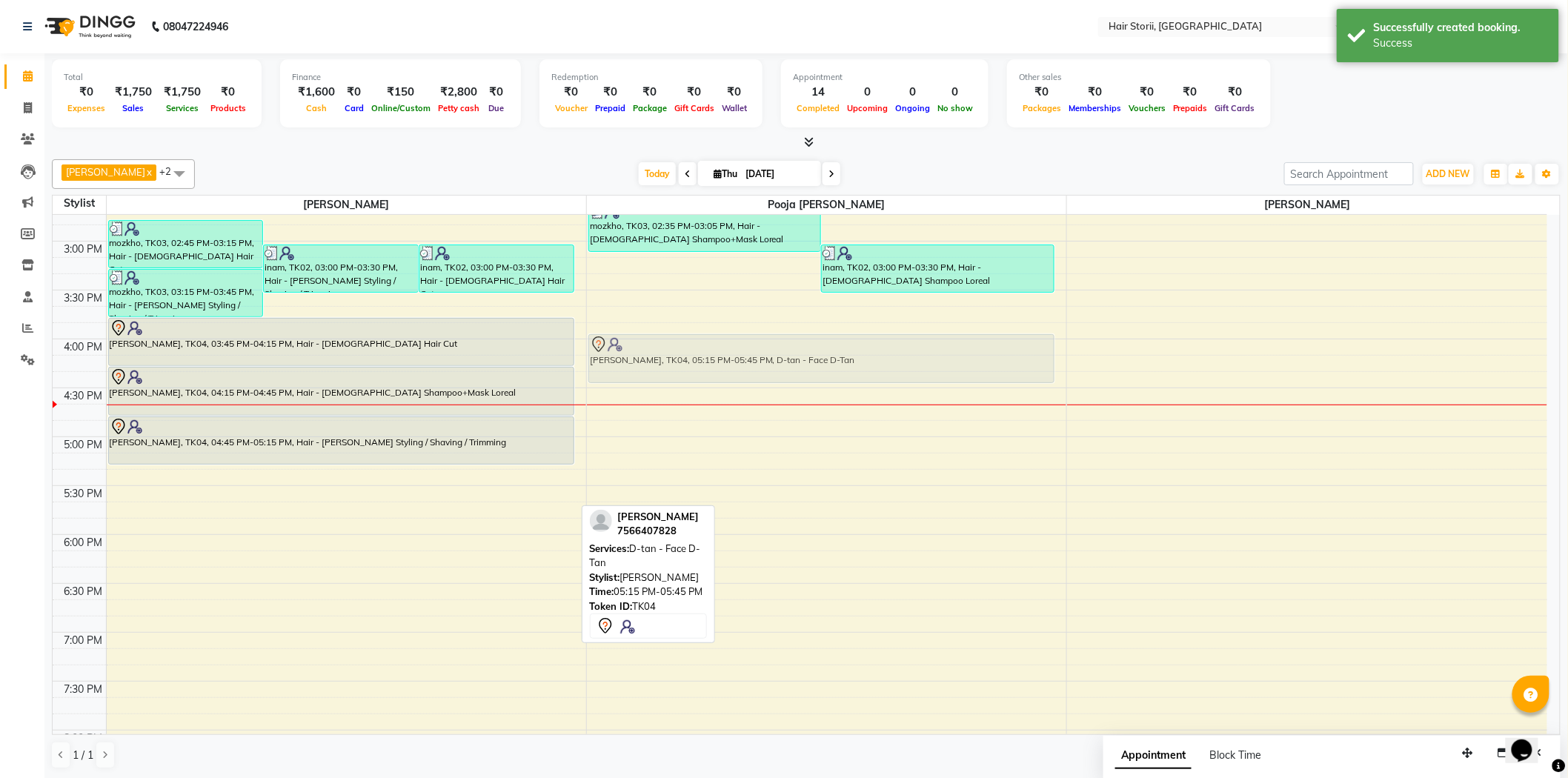
drag, startPoint x: 386, startPoint y: 504, endPoint x: 863, endPoint y: 381, distance: 492.6
click at [863, 381] on tr "faijan, TK01, 01:30 PM-02:00 PM, Hair - Beard Styling / Shaving / Trimming faij…" at bounding box center [800, 338] width 1495 height 1564
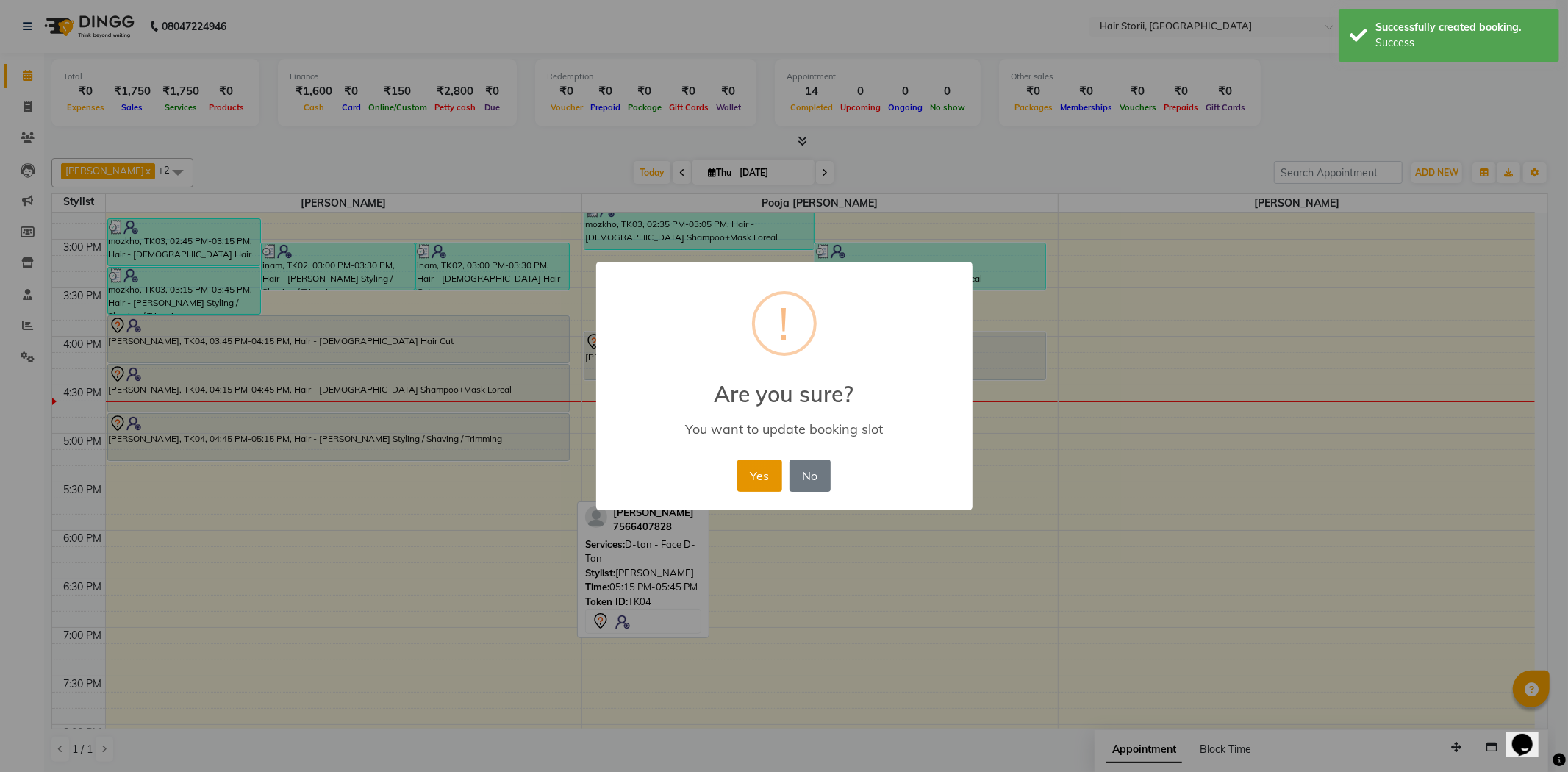
click at [760, 473] on button "Yes" at bounding box center [760, 475] width 45 height 33
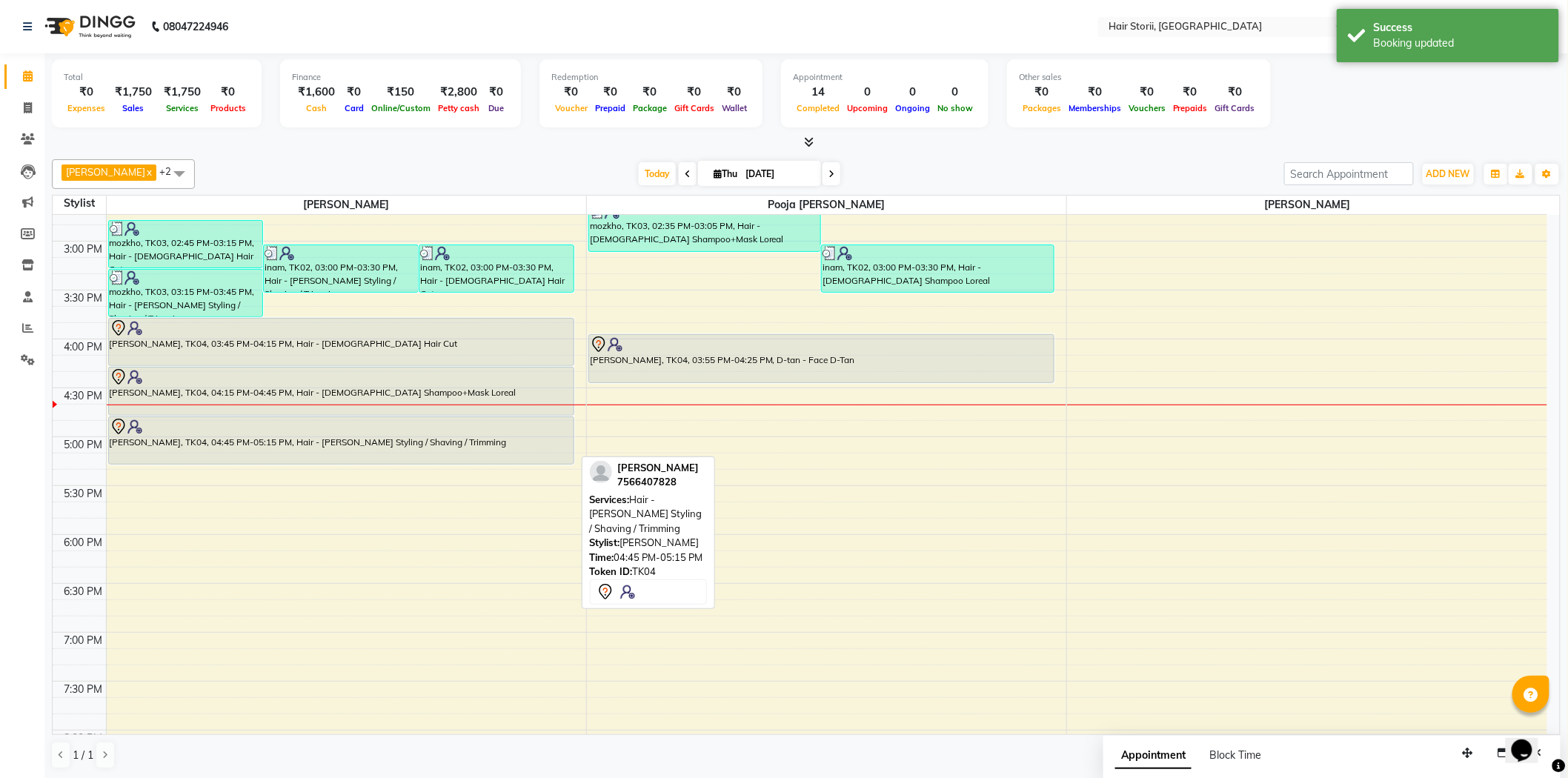
click at [519, 421] on div at bounding box center [341, 426] width 463 height 17
click at [521, 441] on div "Sheikh hanif, TK04, 04:45 PM-05:15 PM, Hair - Beard Styling / Shaving / Trimming" at bounding box center [341, 441] width 465 height 46
select select "7"
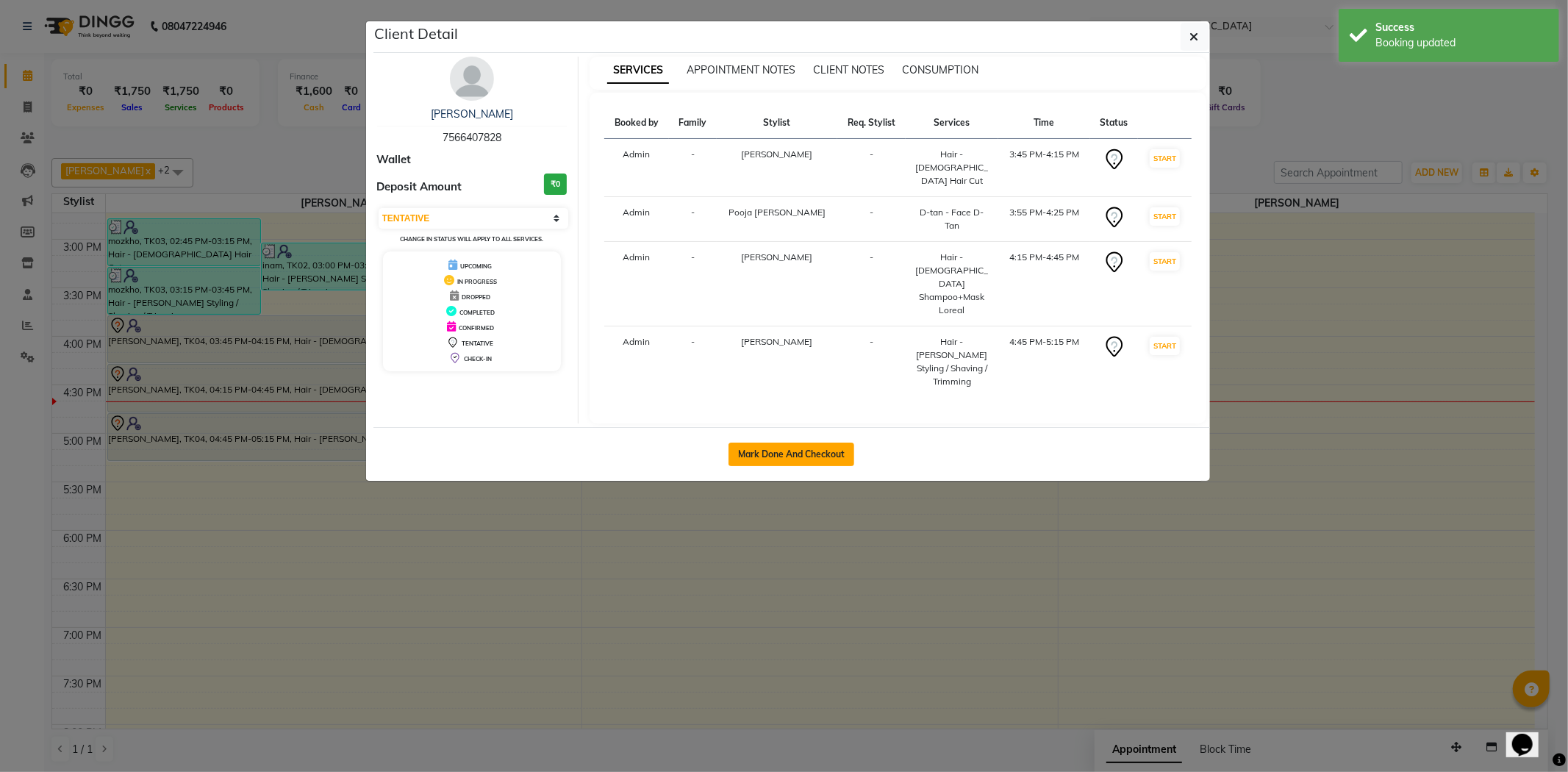
click at [834, 443] on button "Mark Done And Checkout" at bounding box center [791, 454] width 125 height 24
select select "service"
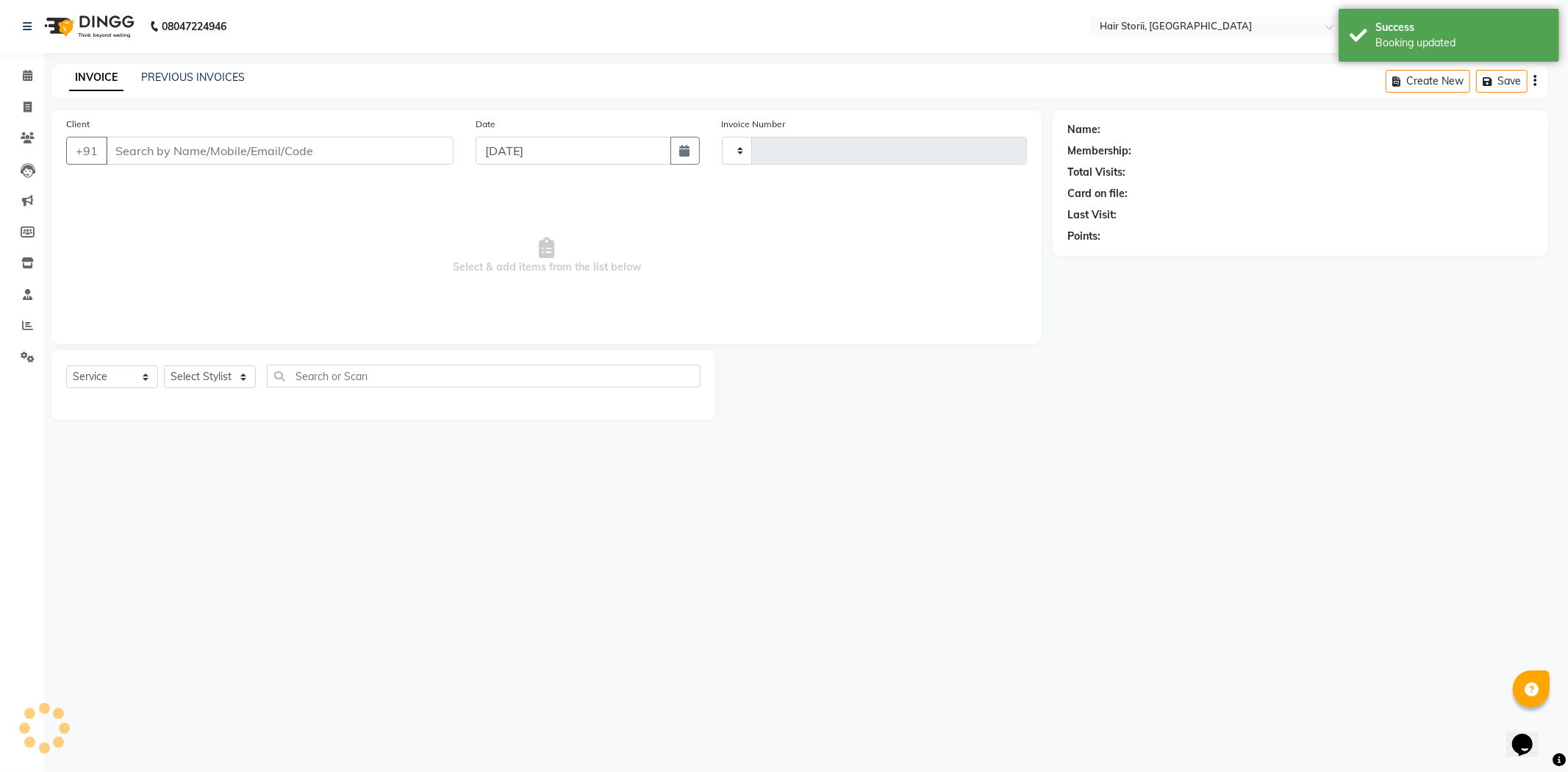
type input "1998"
select select "6638"
type input "7566407828"
select select "51423"
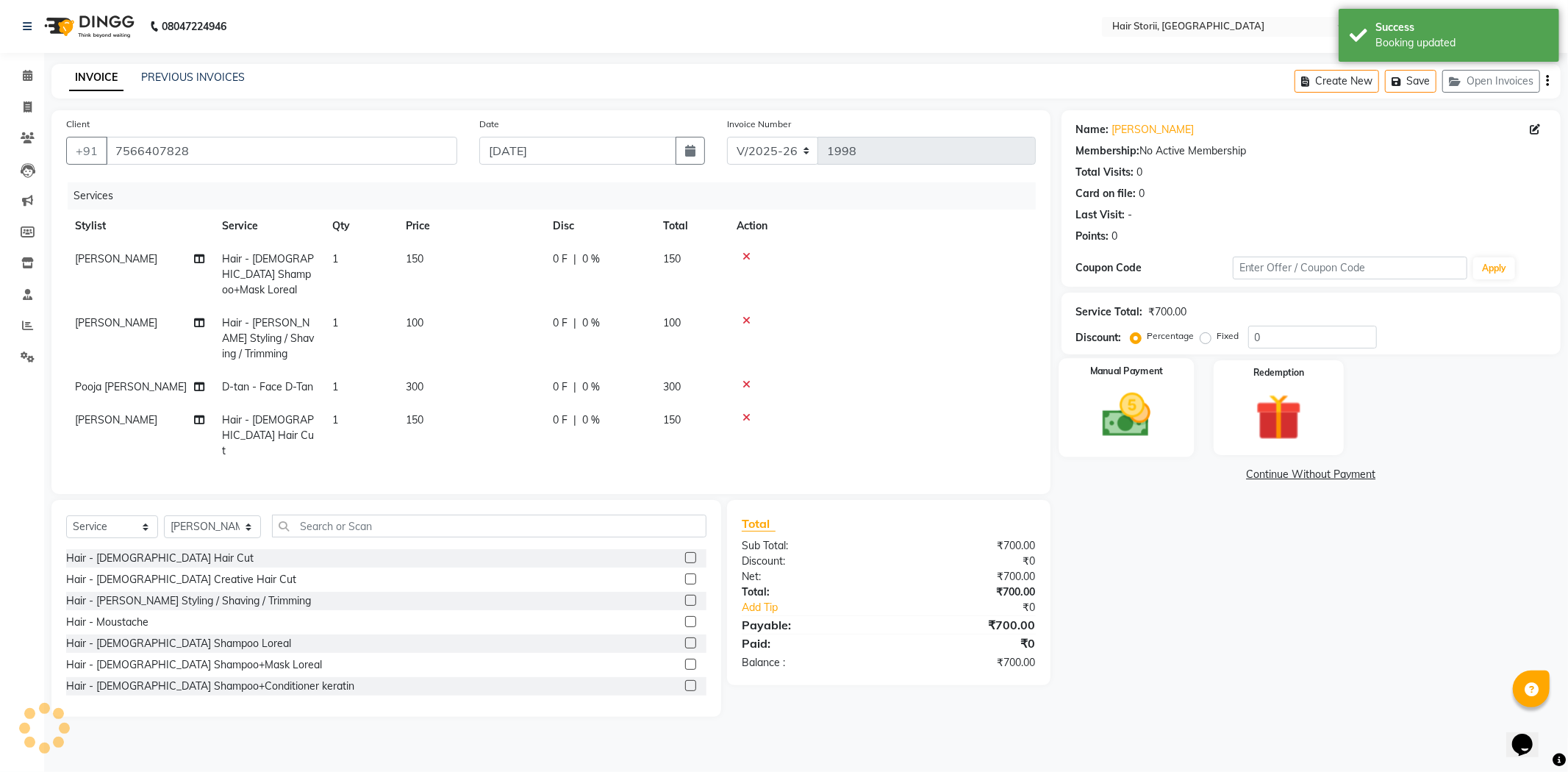
click at [1150, 436] on img at bounding box center [1127, 415] width 78 height 55
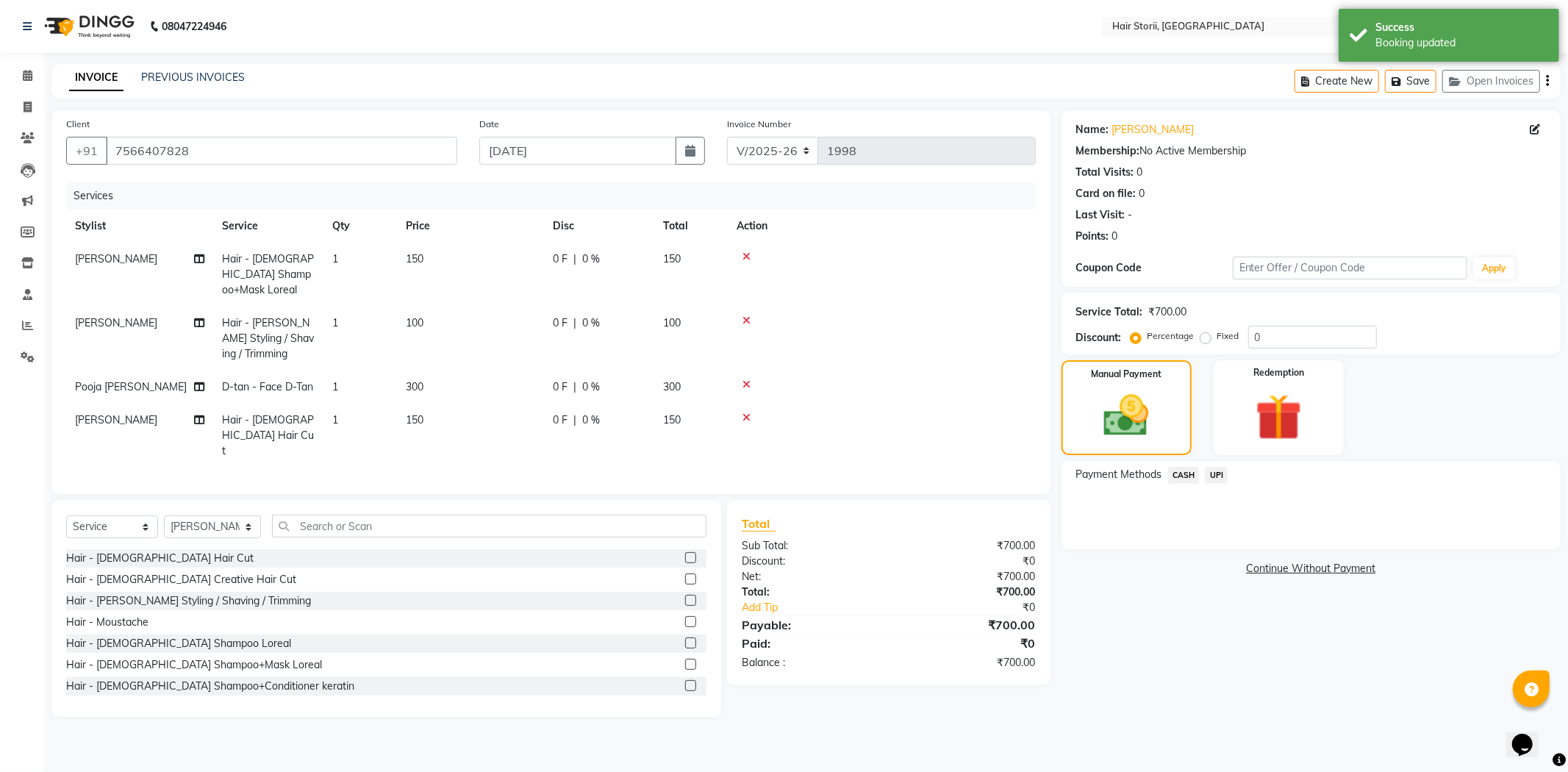
click at [1217, 472] on span "UPI" at bounding box center [1217, 475] width 23 height 17
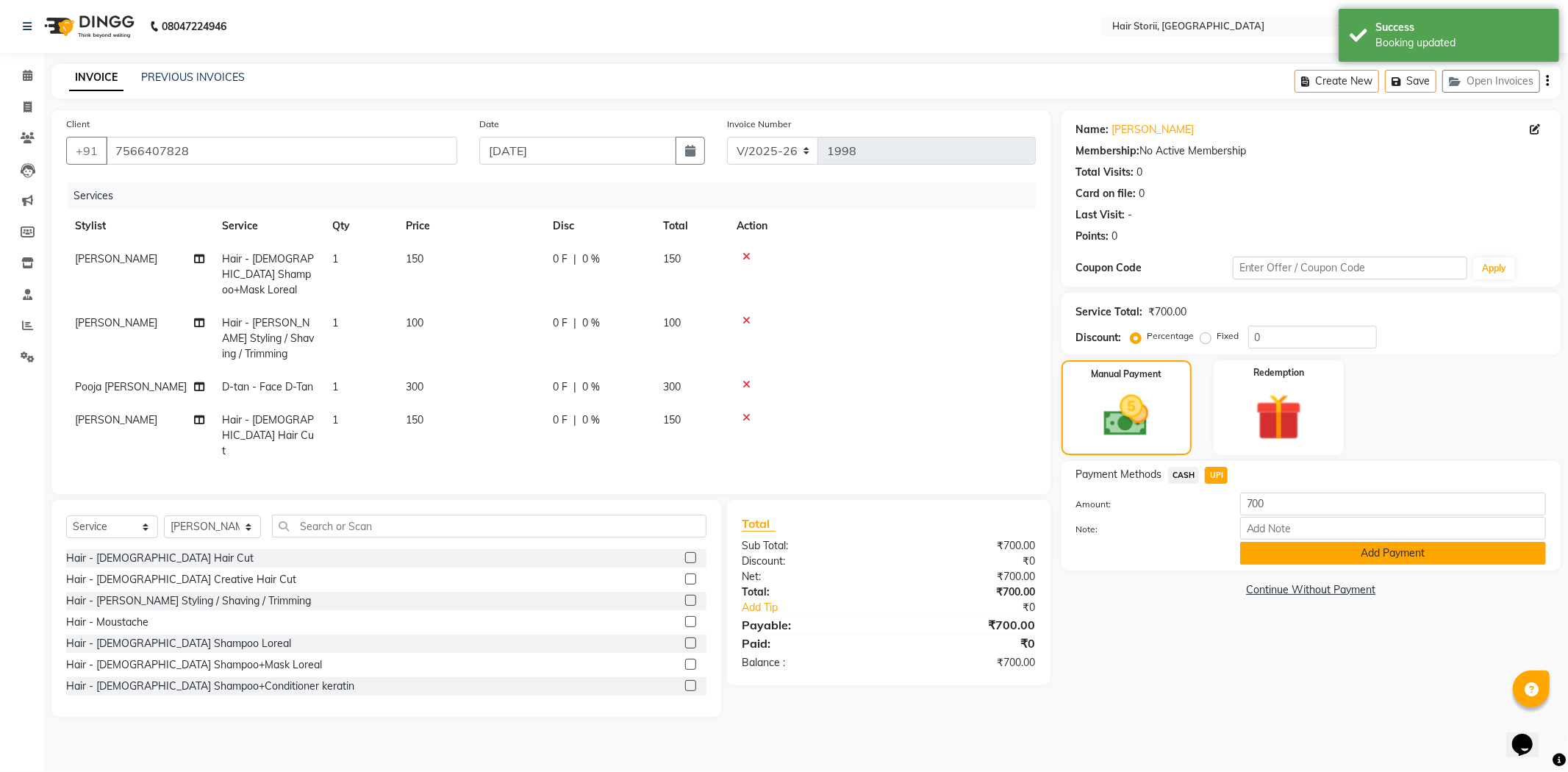
click at [1289, 560] on button "Add Payment" at bounding box center [1394, 553] width 306 height 23
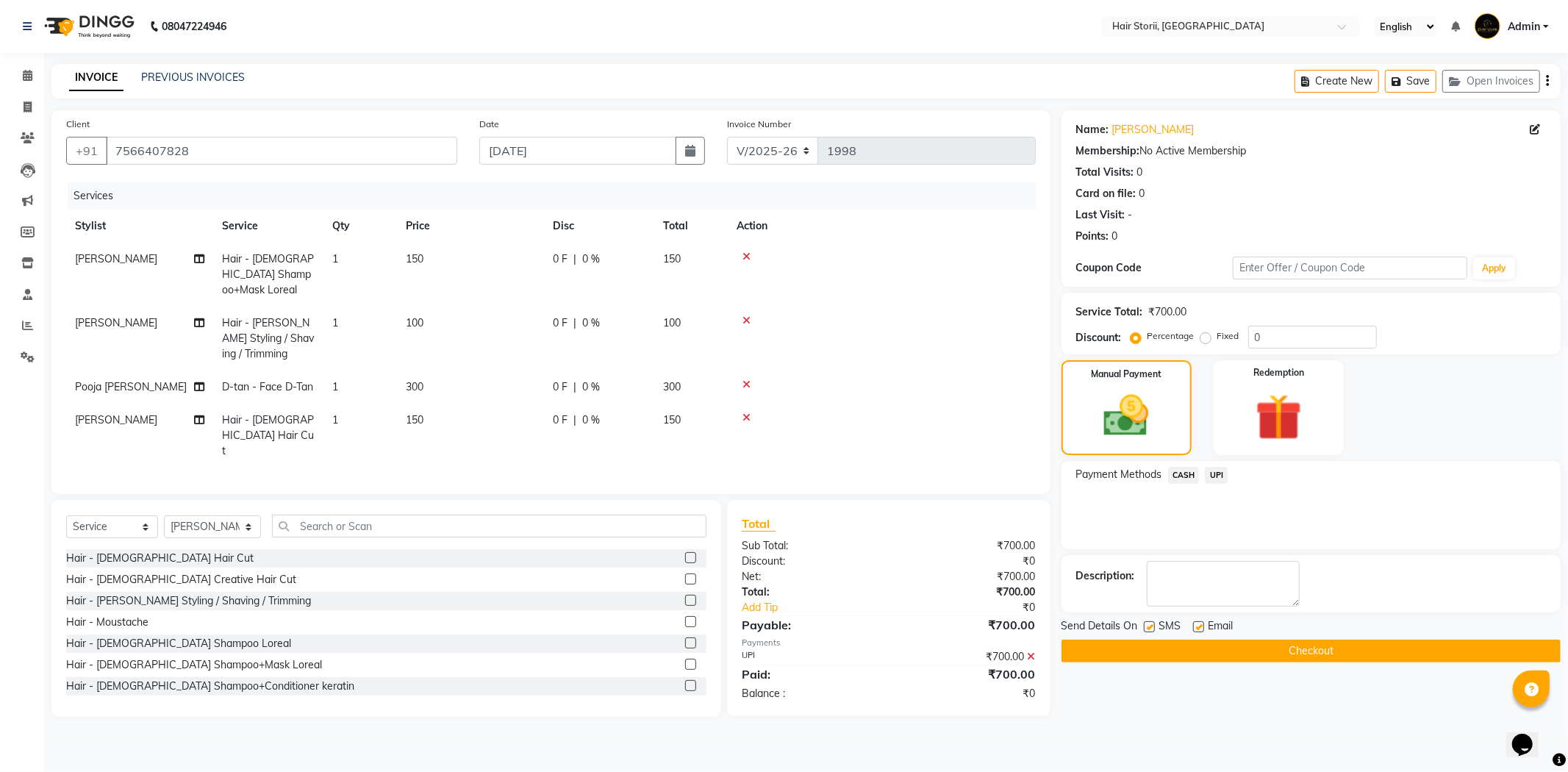
click at [1203, 626] on label at bounding box center [1199, 627] width 11 height 11
click at [1203, 626] on input "checkbox" at bounding box center [1198, 628] width 10 height 10
checkbox input "false"
drag, startPoint x: 1149, startPoint y: 628, endPoint x: 1150, endPoint y: 650, distance: 22.0
click at [1150, 640] on div "Send Details On SMS Email Checkout" at bounding box center [1312, 640] width 499 height 44
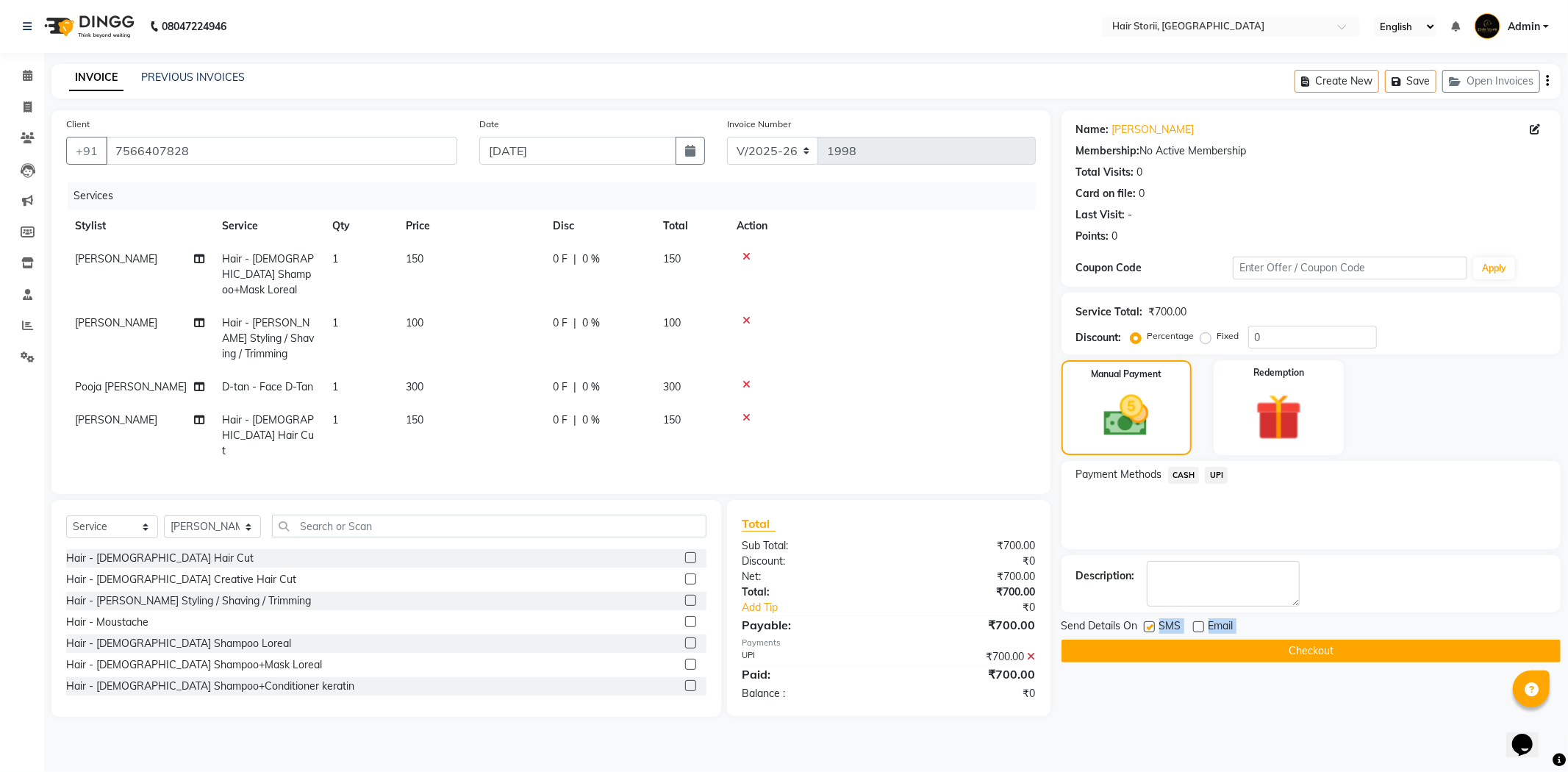
click at [1144, 627] on label at bounding box center [1150, 627] width 11 height 11
click at [1144, 627] on input "checkbox" at bounding box center [1149, 628] width 10 height 10
checkbox input "false"
click at [1143, 650] on button "Checkout" at bounding box center [1312, 651] width 499 height 23
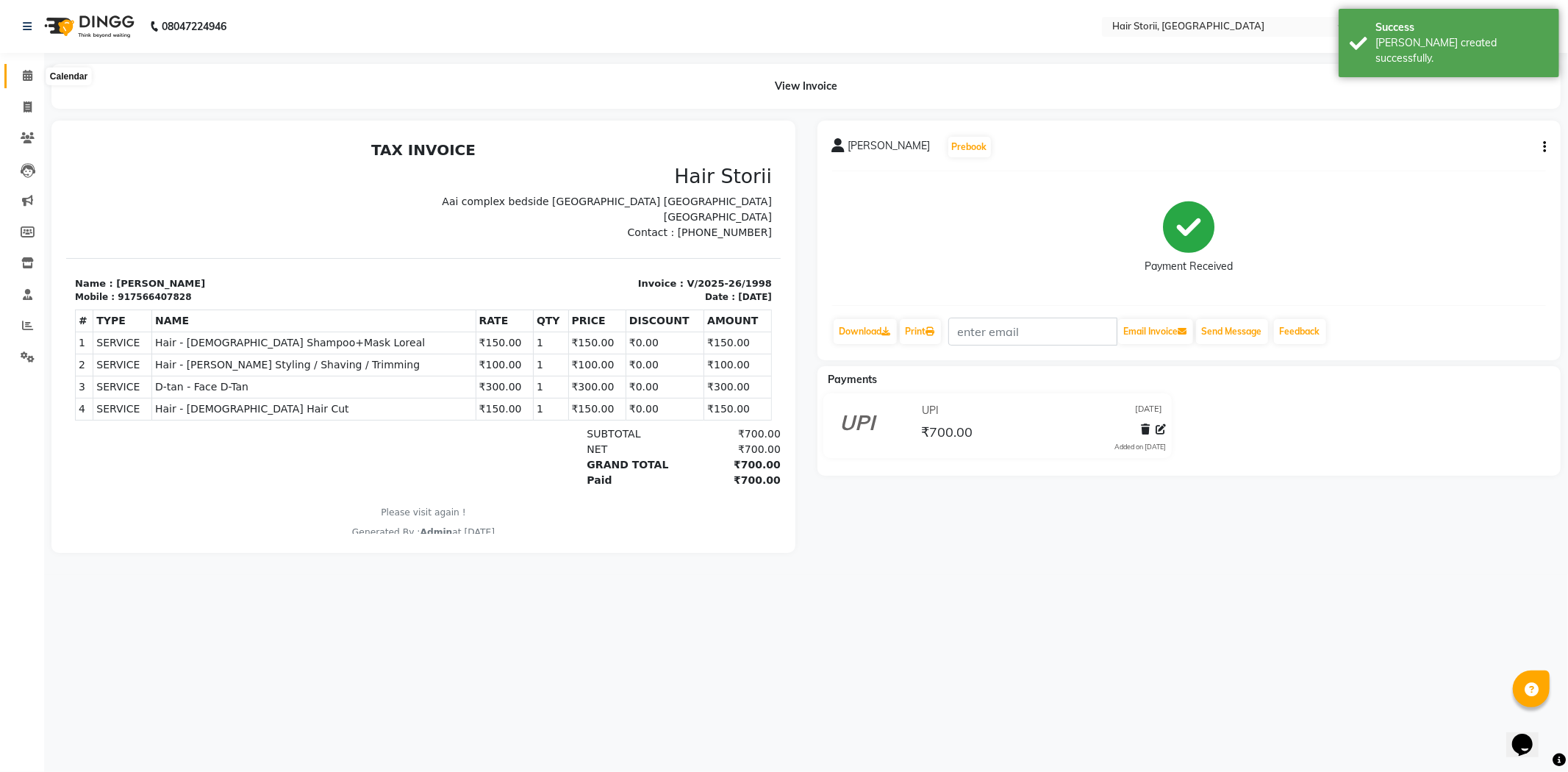
click at [20, 79] on span at bounding box center [27, 77] width 26 height 17
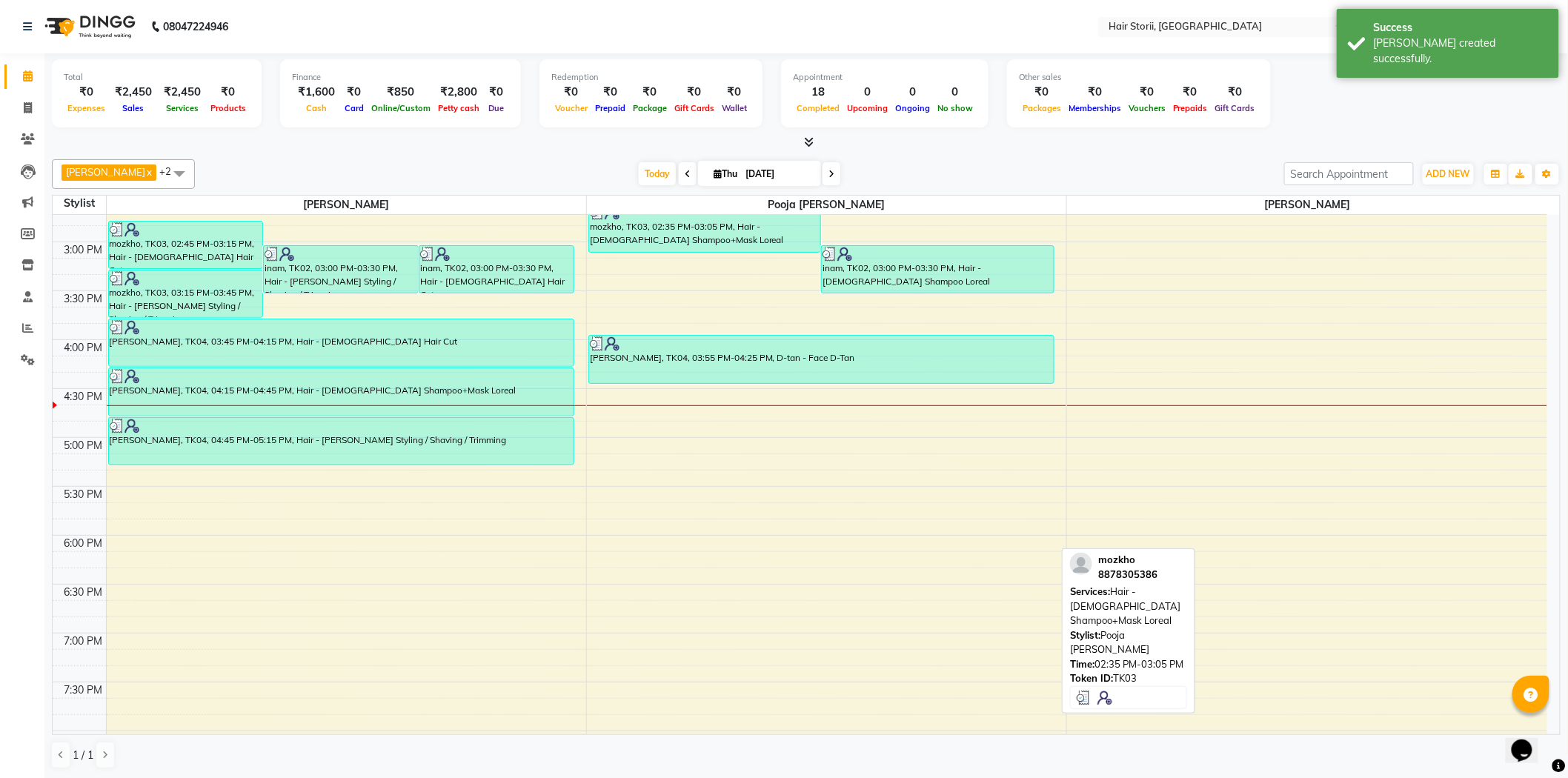
scroll to position [657, 0]
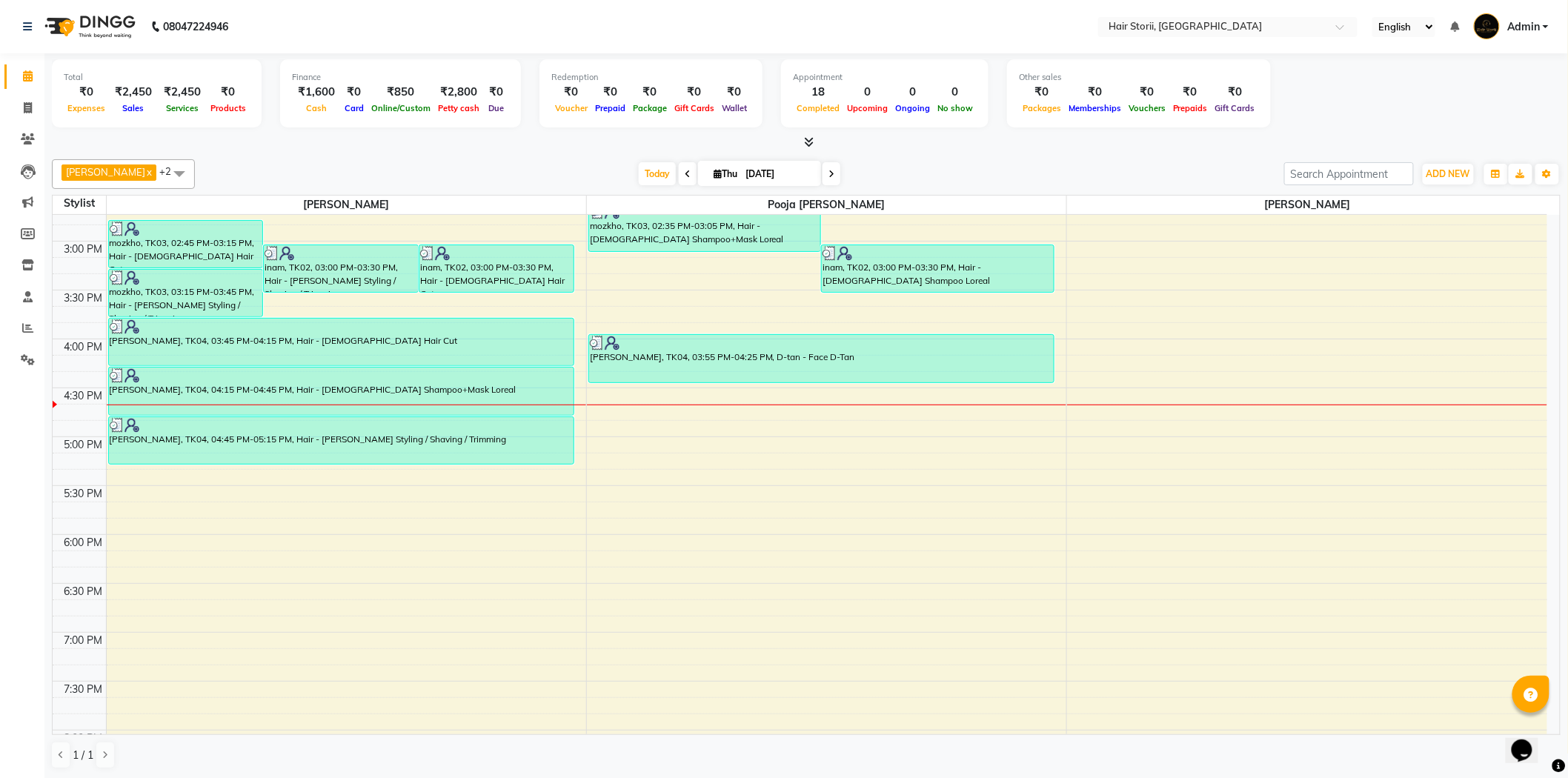
click at [1086, 342] on div "8:00 AM 8:30 AM 9:00 AM 9:30 AM 10:00 AM 10:30 AM 11:00 AM 11:30 AM 12:00 PM 12…" at bounding box center [800, 338] width 1495 height 1564
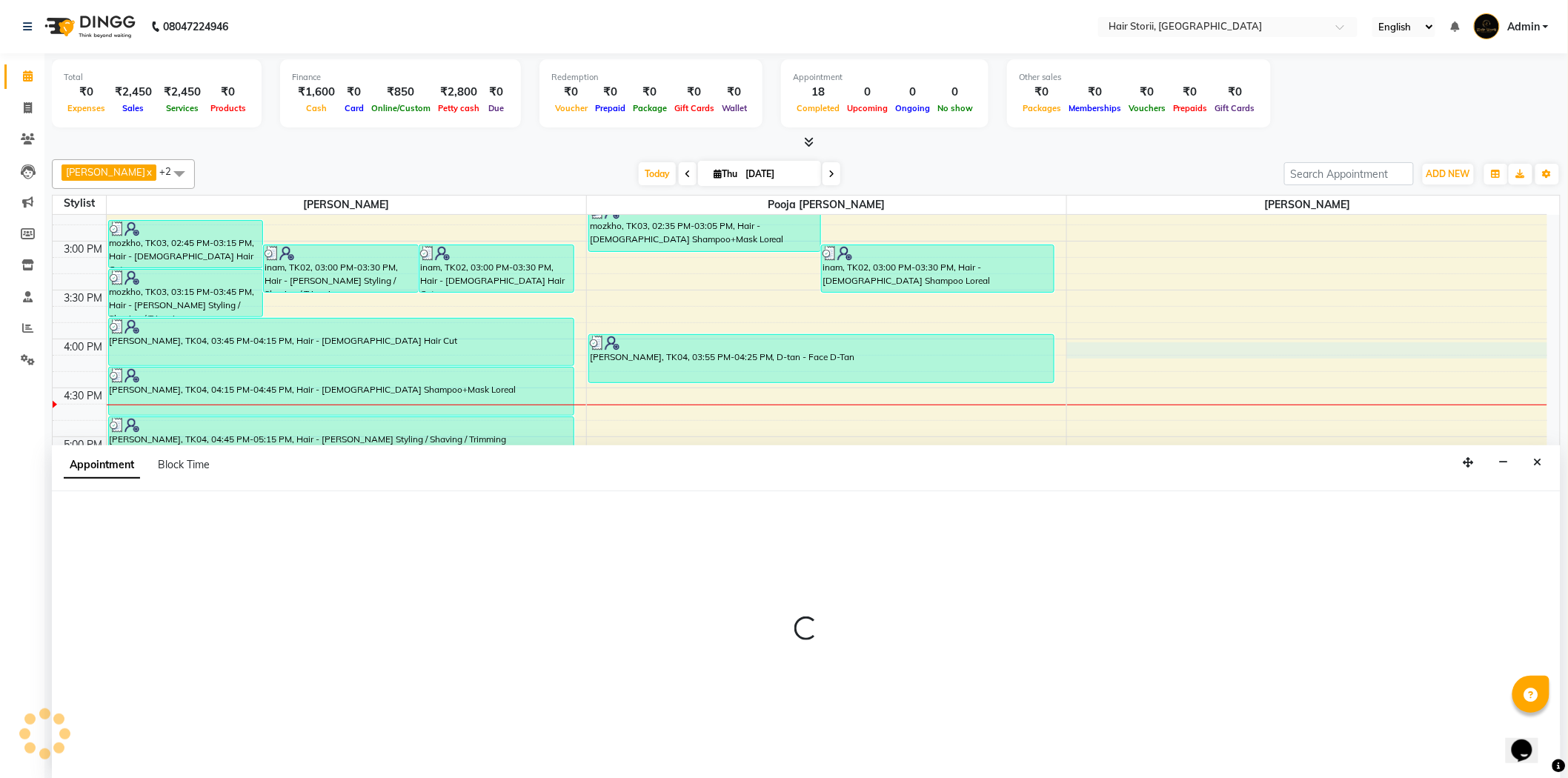
scroll to position [1, 0]
select select "51424"
select select "tentative"
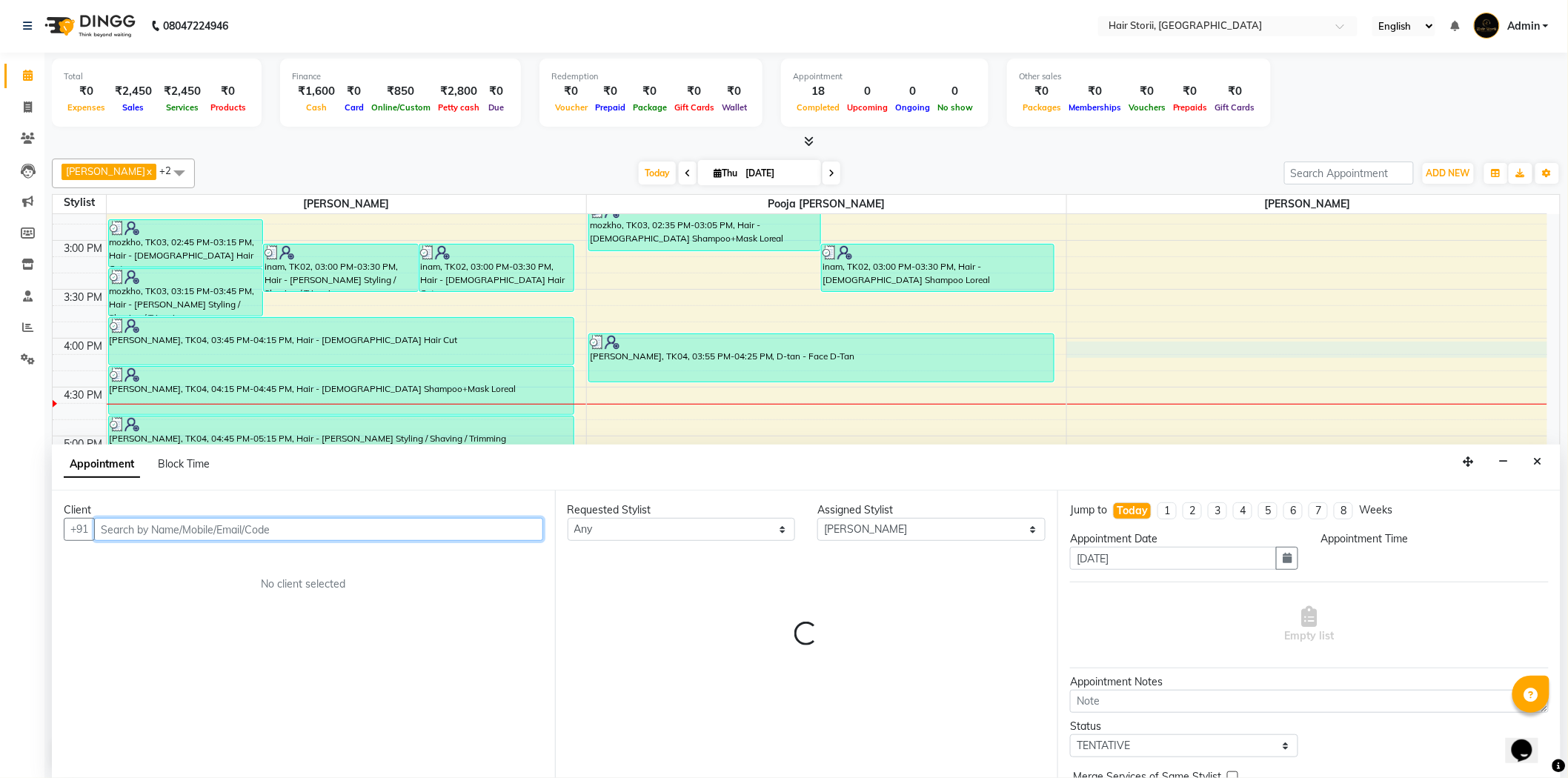
select select "960"
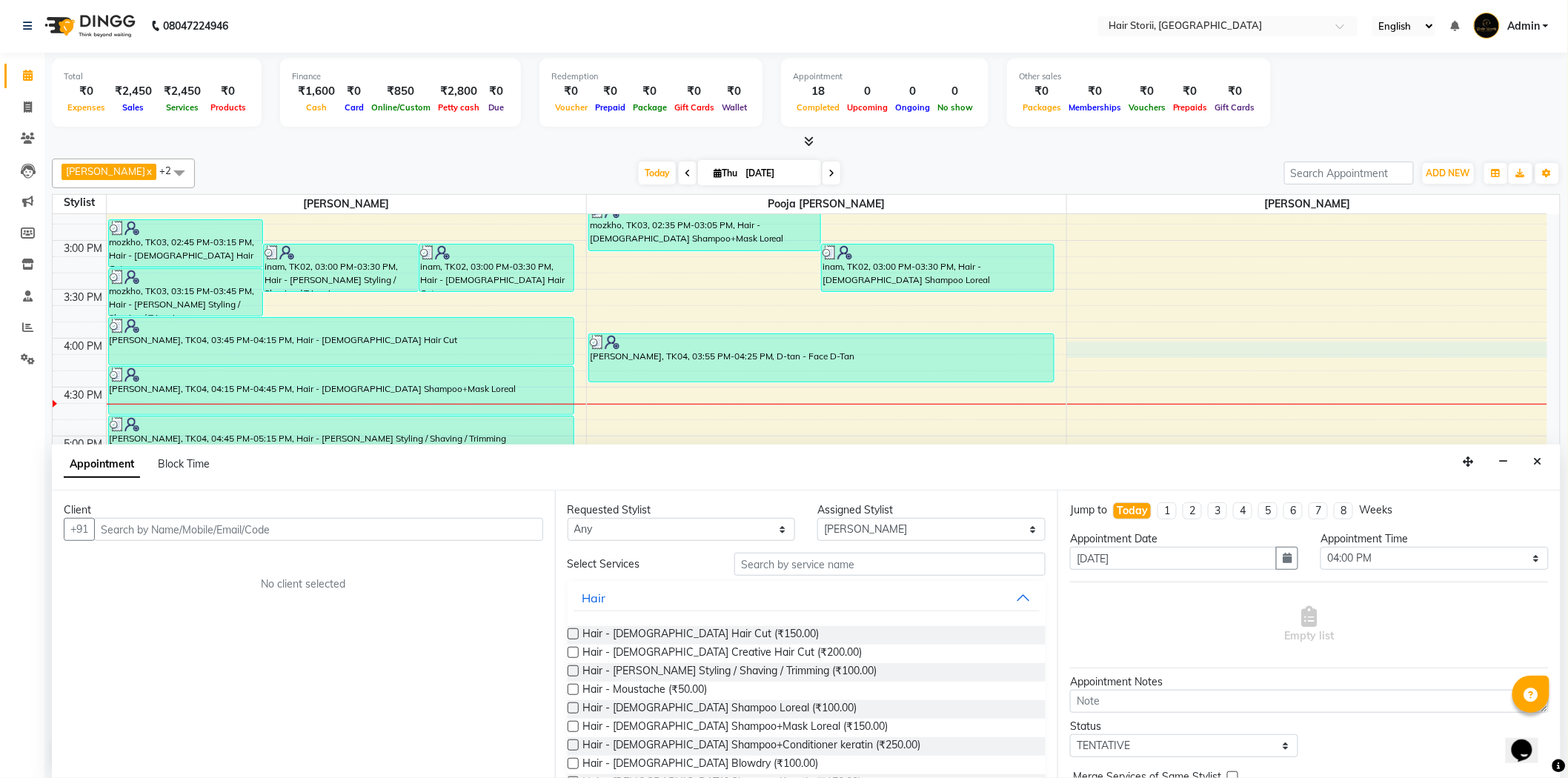
click at [806, 138] on icon at bounding box center [810, 142] width 10 height 12
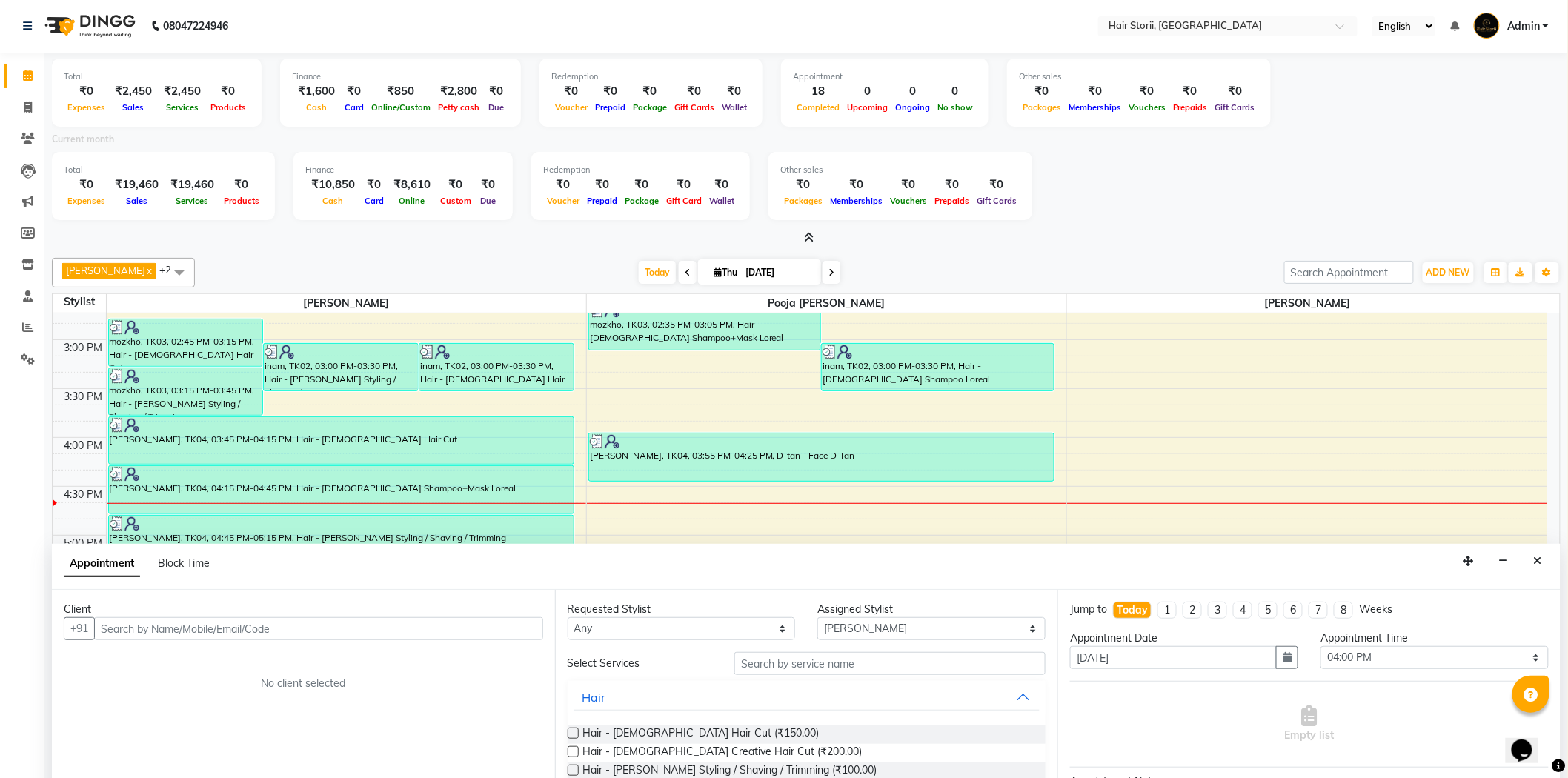
click at [811, 232] on icon at bounding box center [810, 238] width 10 height 12
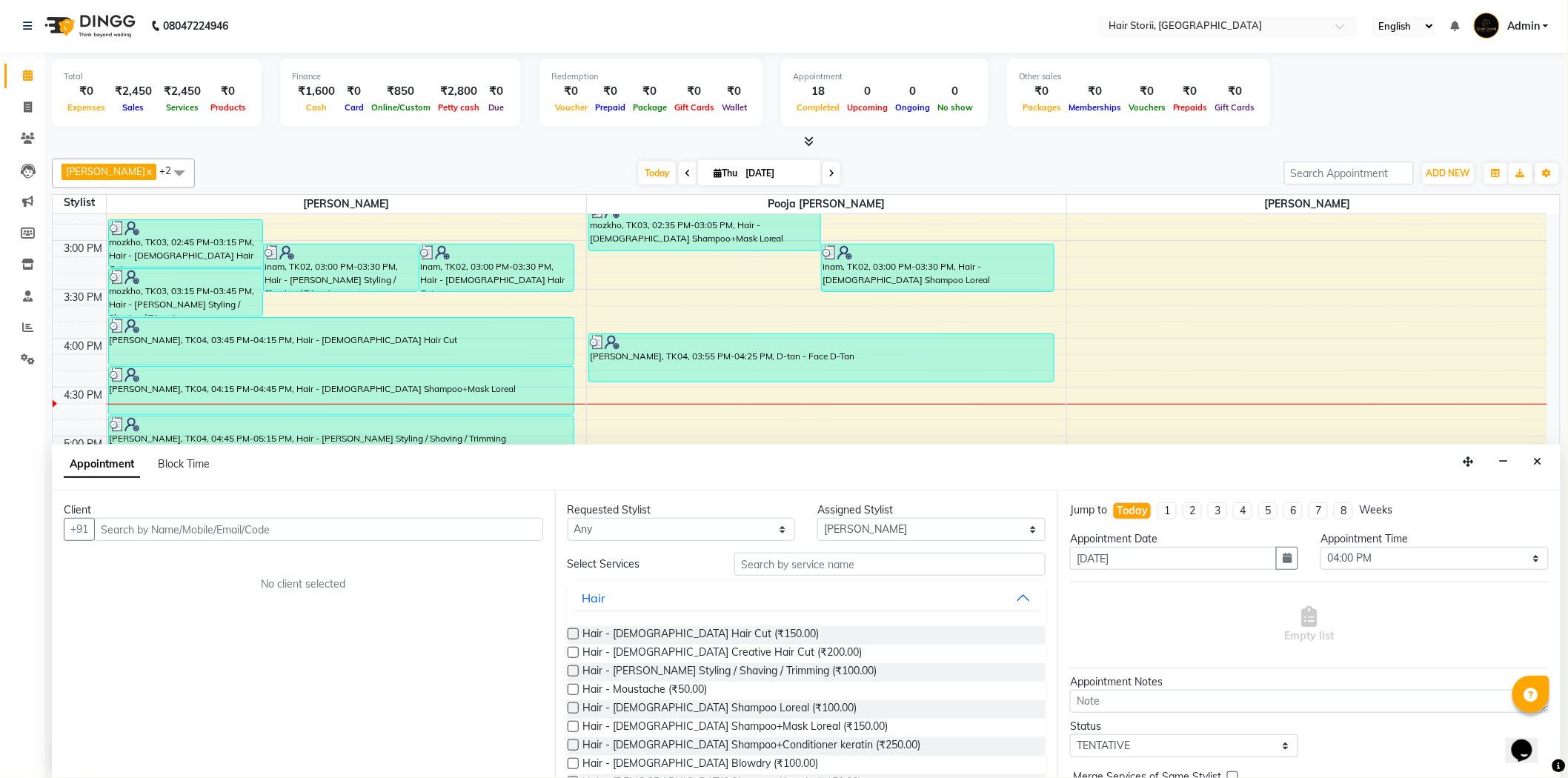
click at [972, 165] on div "Today Thu 04-09-2025" at bounding box center [740, 173] width 1074 height 22
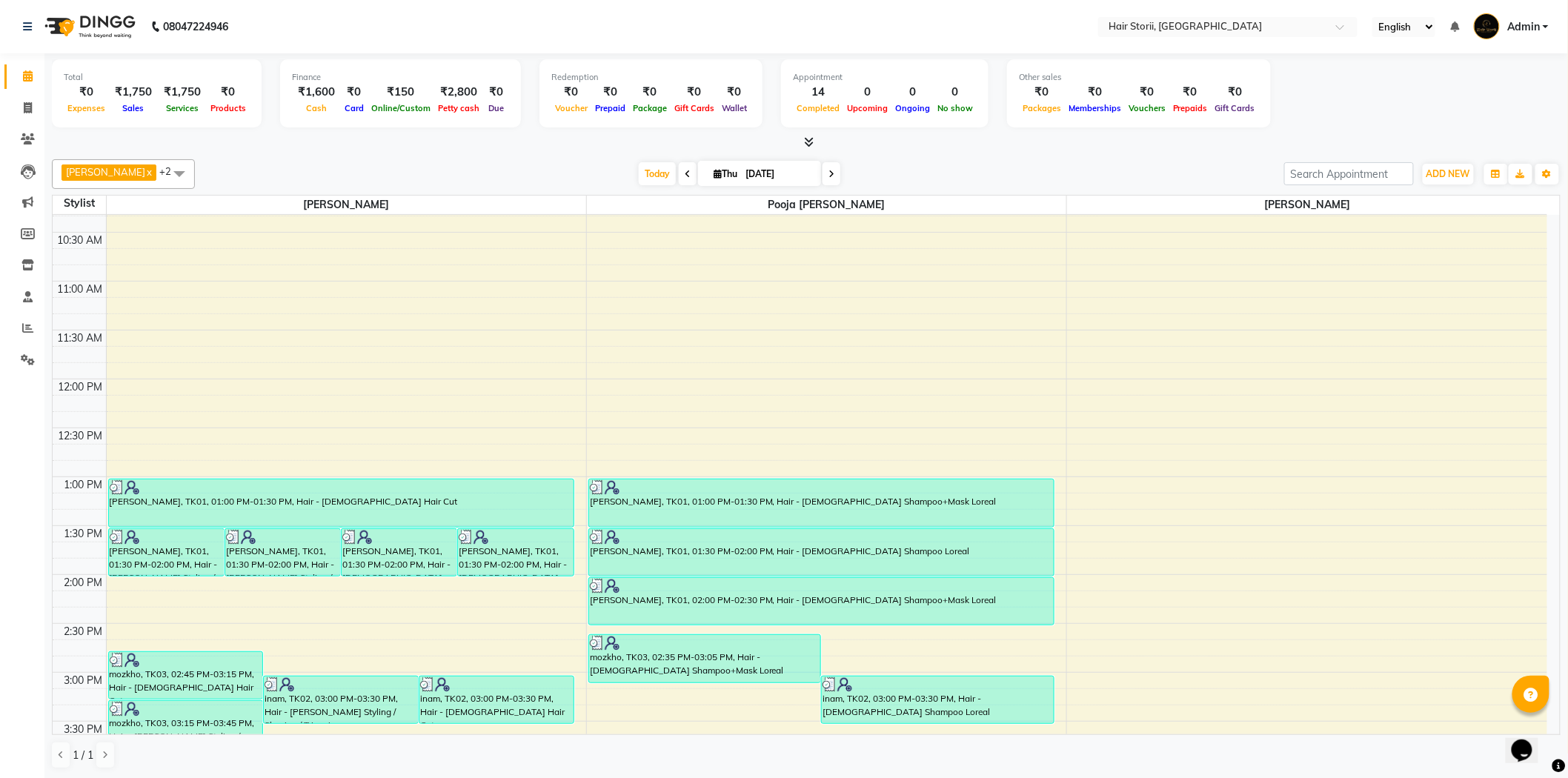
scroll to position [329, 0]
